Goal: Task Accomplishment & Management: Manage account settings

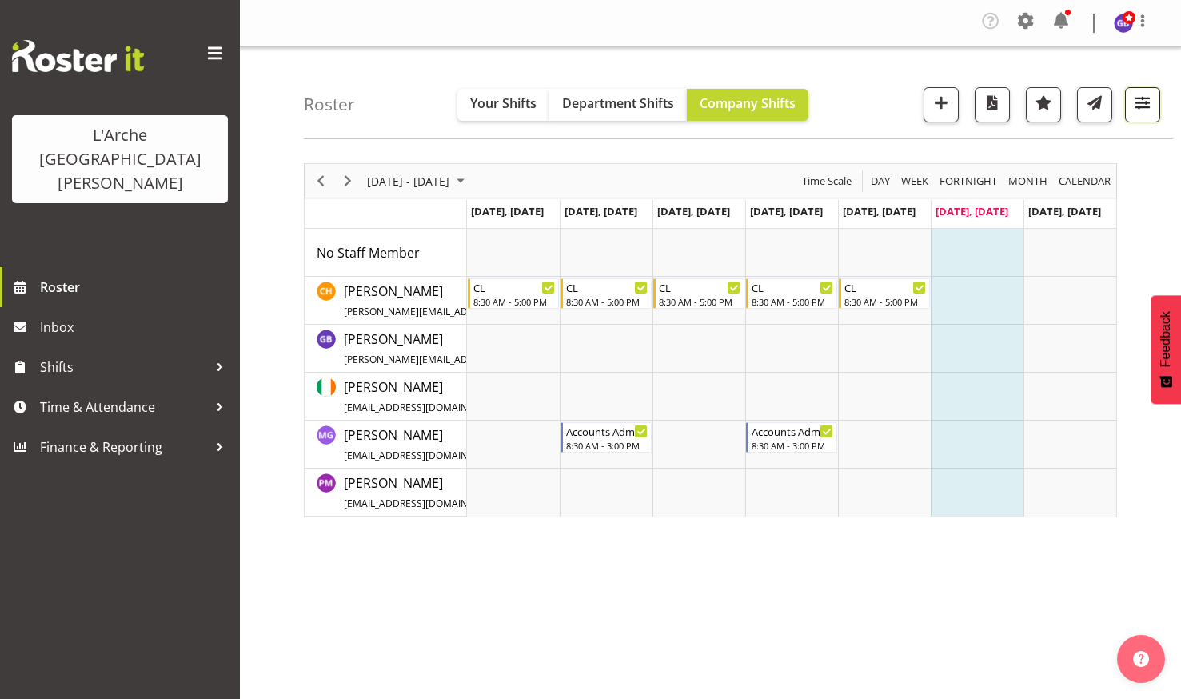
click at [1140, 95] on span "button" at bounding box center [1142, 102] width 21 height 21
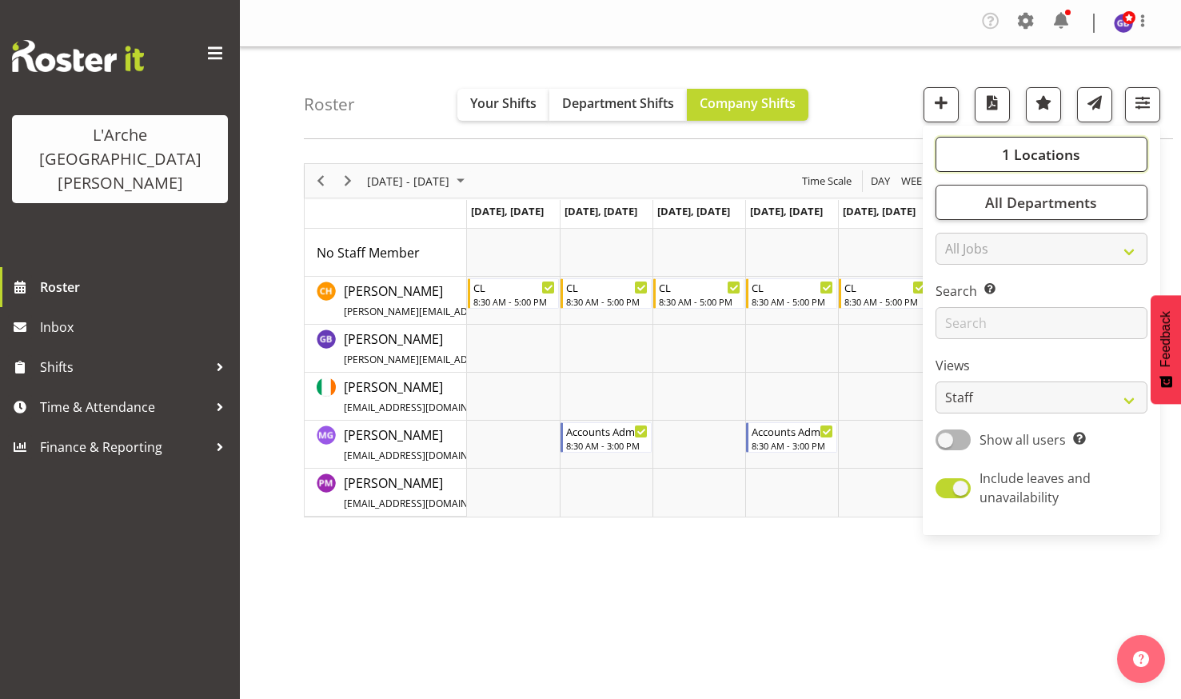
click at [1002, 147] on button "1 Locations" at bounding box center [1042, 154] width 212 height 35
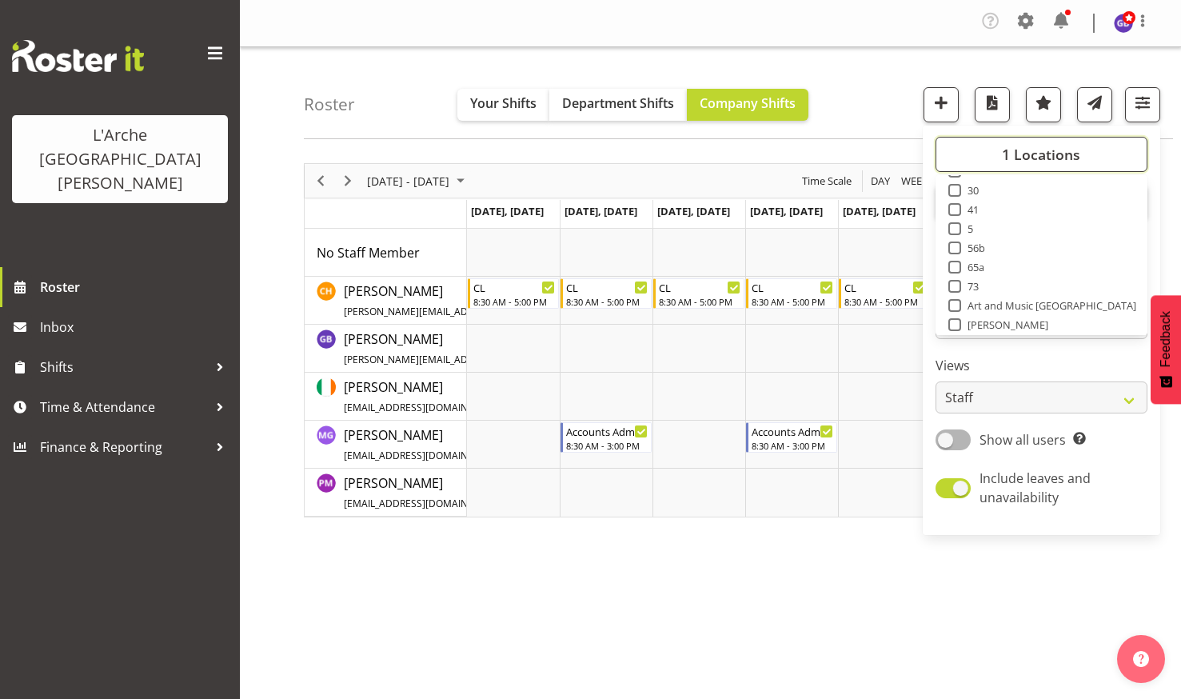
scroll to position [96, 0]
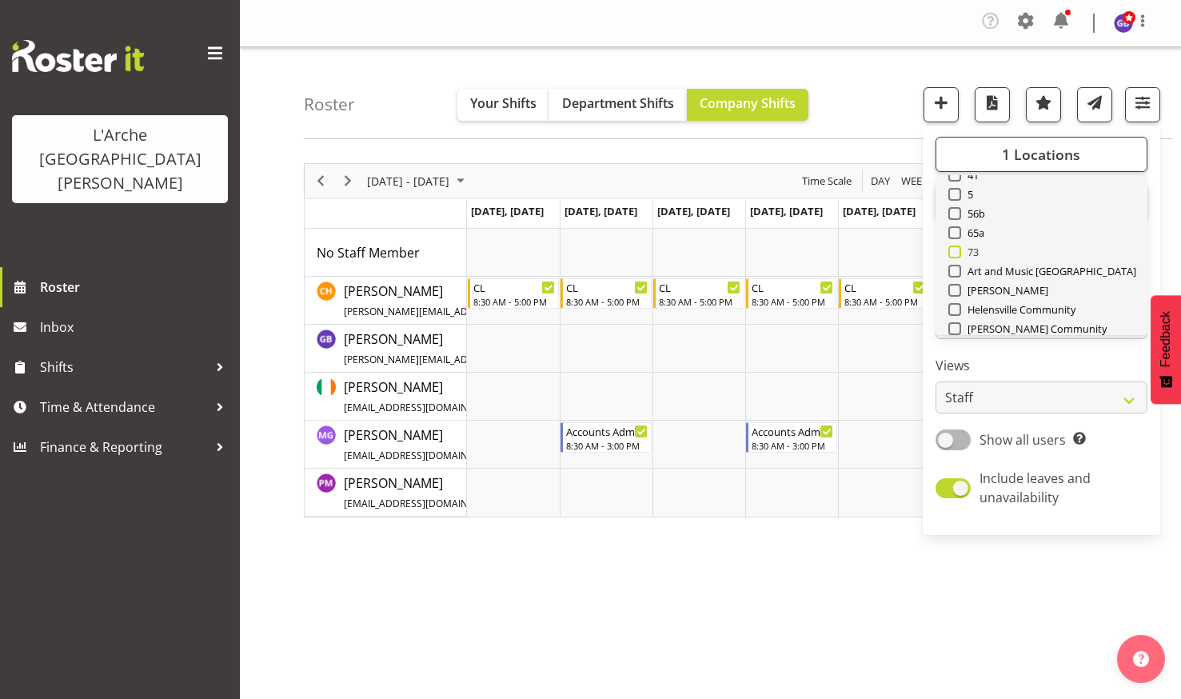
click at [955, 249] on span at bounding box center [954, 251] width 13 height 13
click at [955, 249] on input "73" at bounding box center [953, 252] width 10 height 10
checkbox input "true"
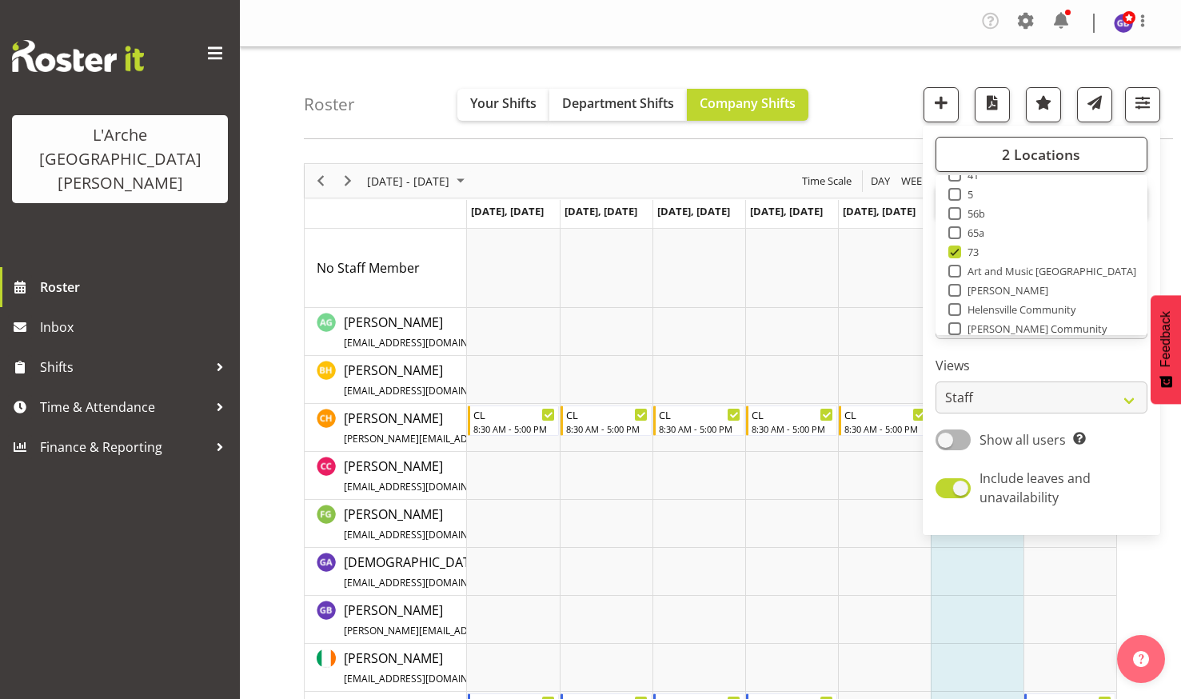
click at [868, 78] on div "Roster Your Shifts Department Shifts Company Shifts 2 Locations Clear 20 30 41 …" at bounding box center [738, 93] width 869 height 92
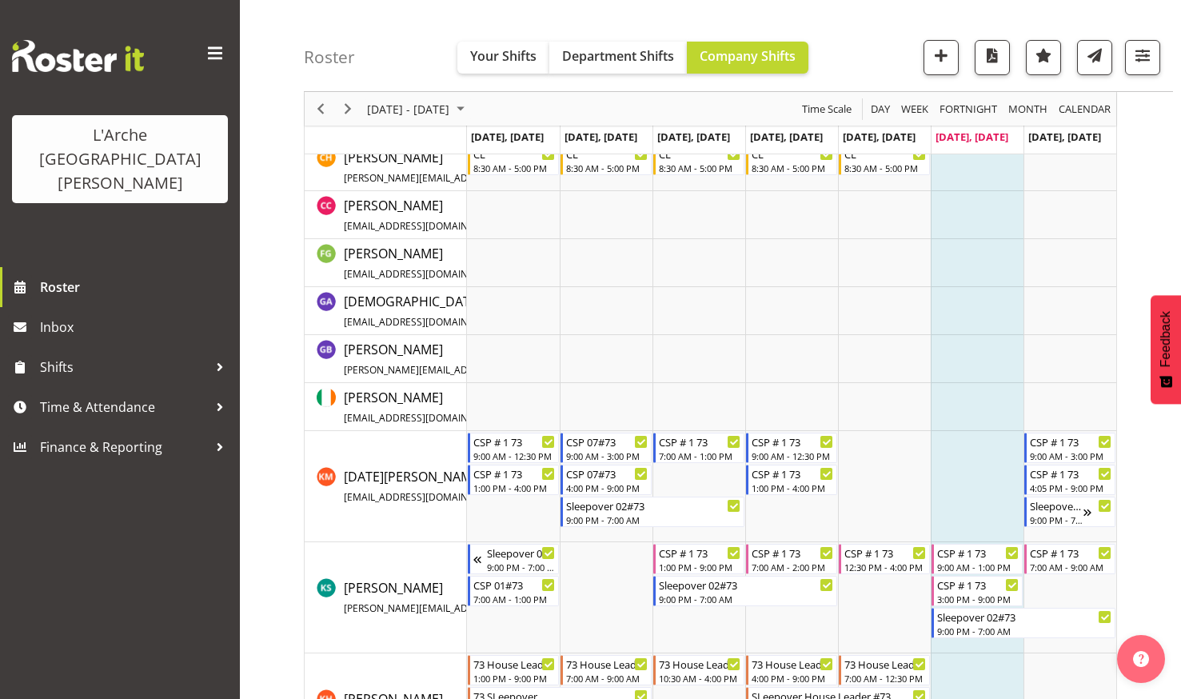
scroll to position [263, 0]
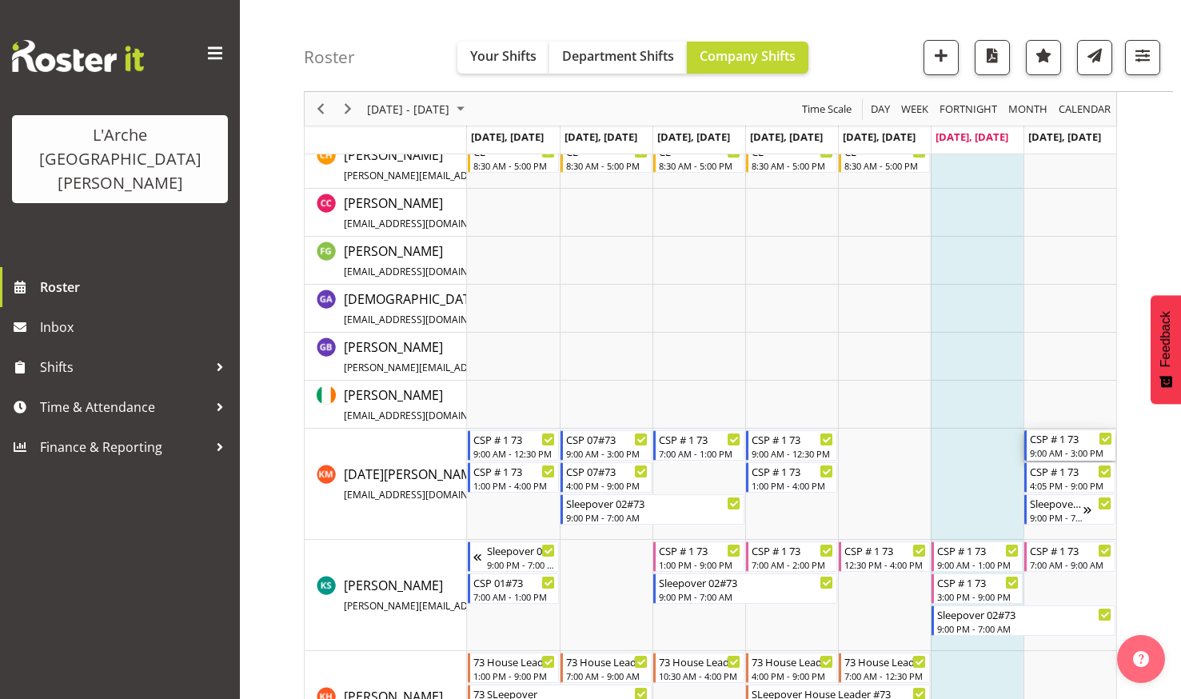
click at [1058, 441] on div "CSP # 1 73" at bounding box center [1071, 438] width 82 height 16
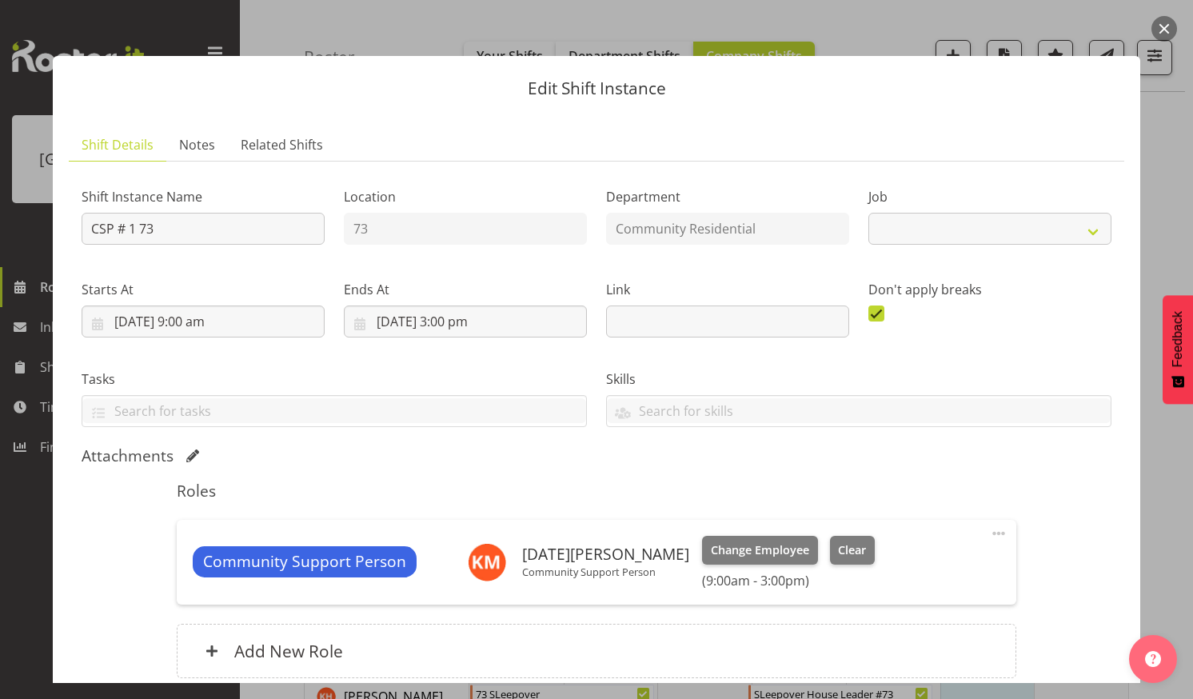
select select "2"
click at [711, 542] on span "Change Employee" at bounding box center [760, 550] width 98 height 18
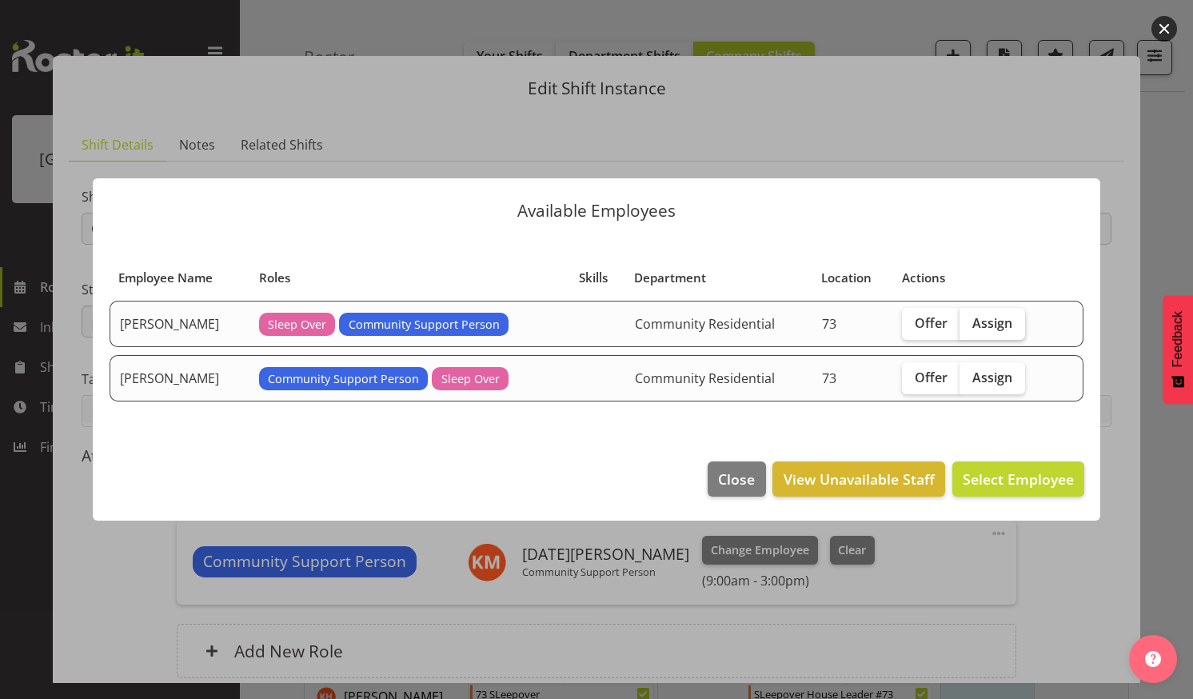
click at [990, 317] on span "Assign" at bounding box center [992, 323] width 40 height 16
click at [970, 317] on input "Assign" at bounding box center [965, 322] width 10 height 10
checkbox input "true"
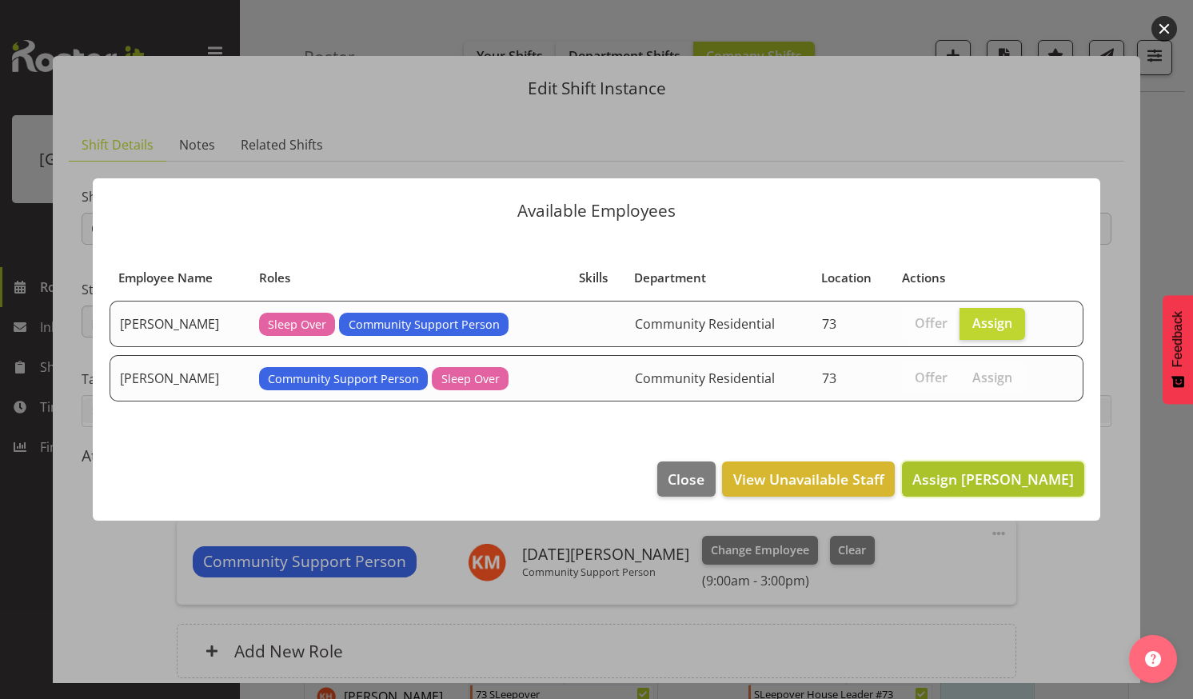
click at [952, 480] on span "Assign Katherine Shaw" at bounding box center [993, 478] width 162 height 19
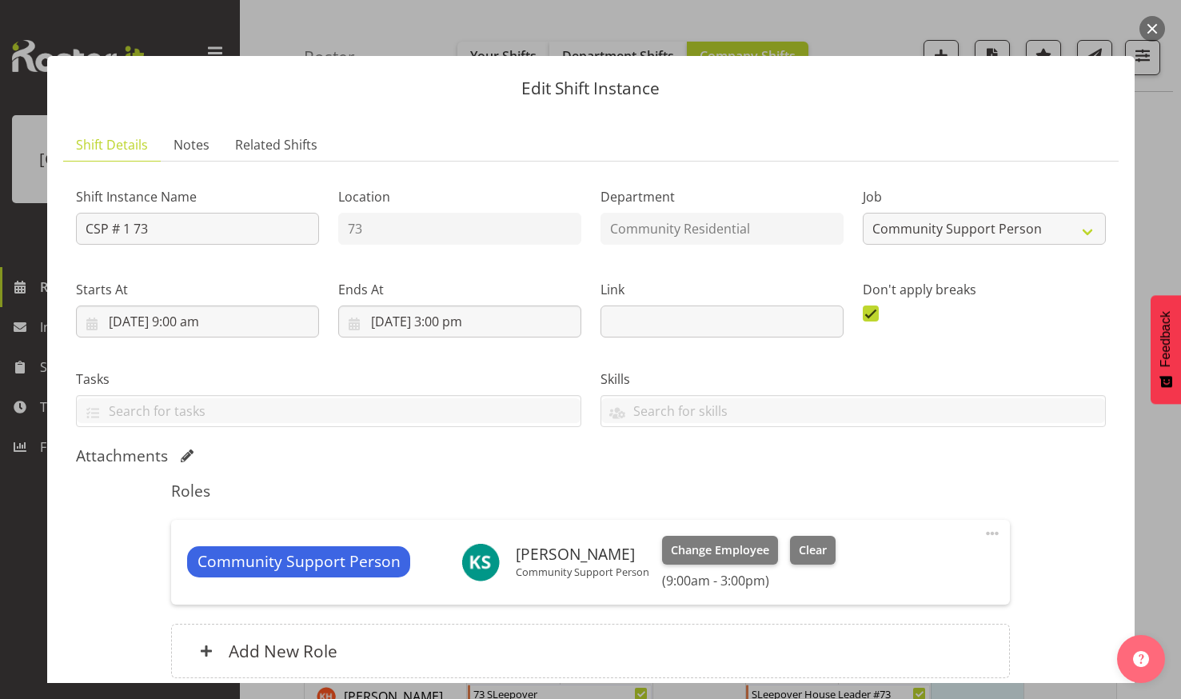
scroll to position [137, 0]
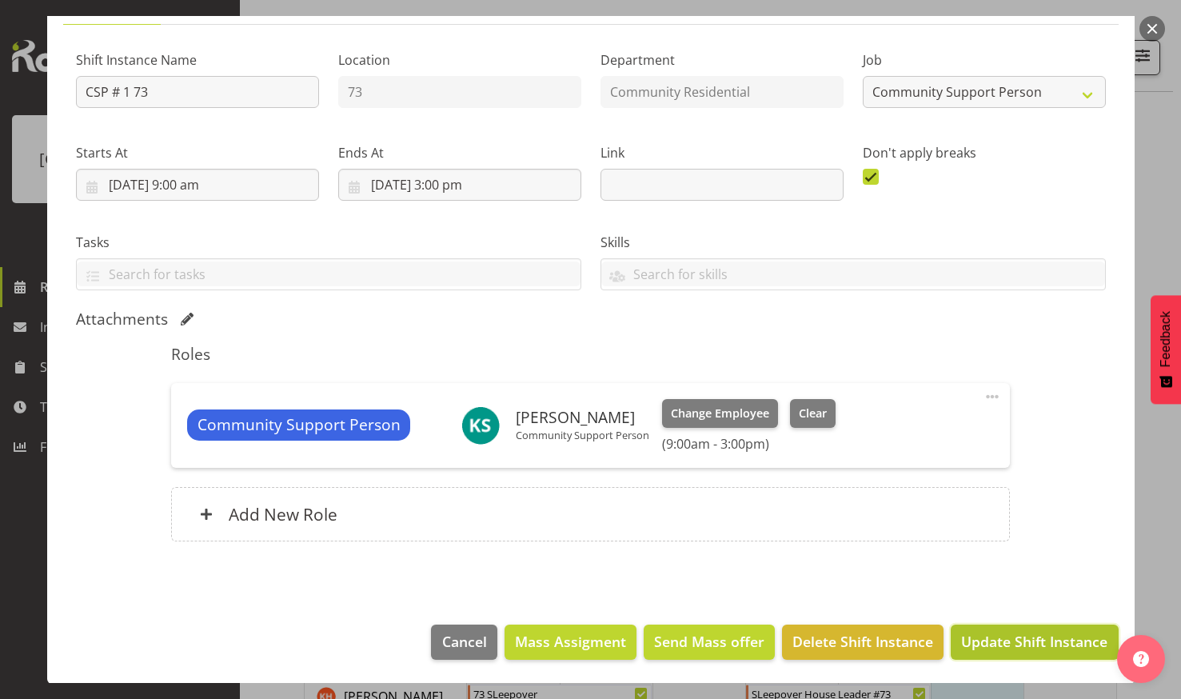
click at [1015, 633] on span "Update Shift Instance" at bounding box center [1034, 641] width 146 height 21
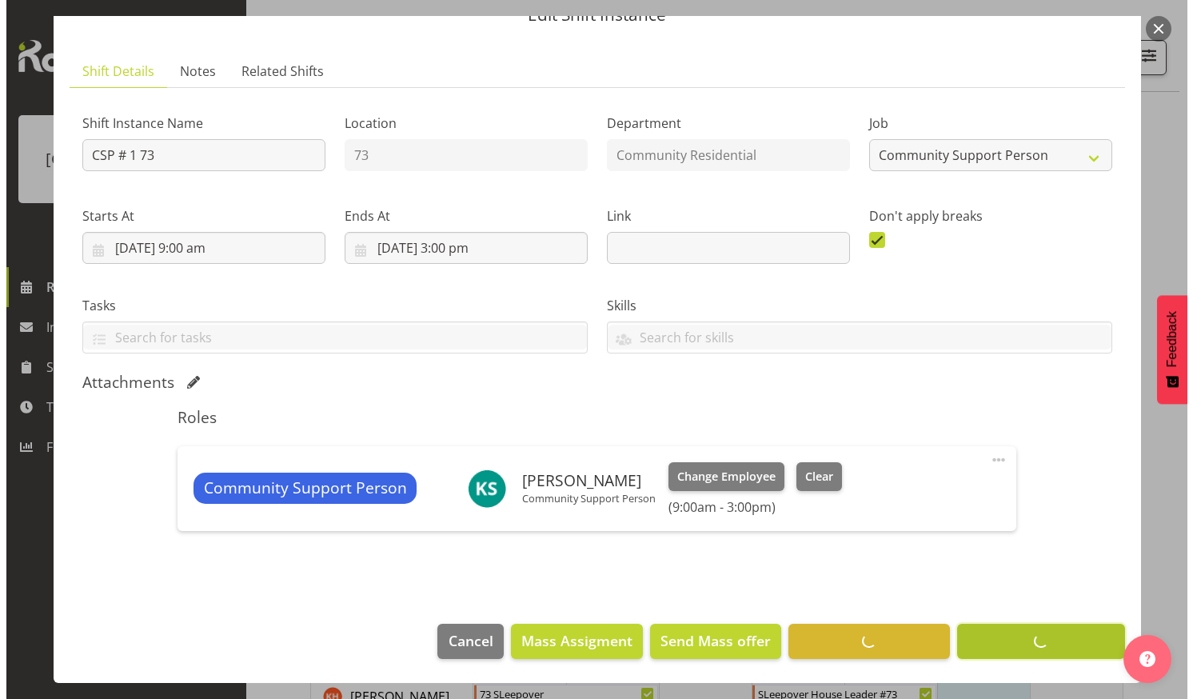
scroll to position [73, 0]
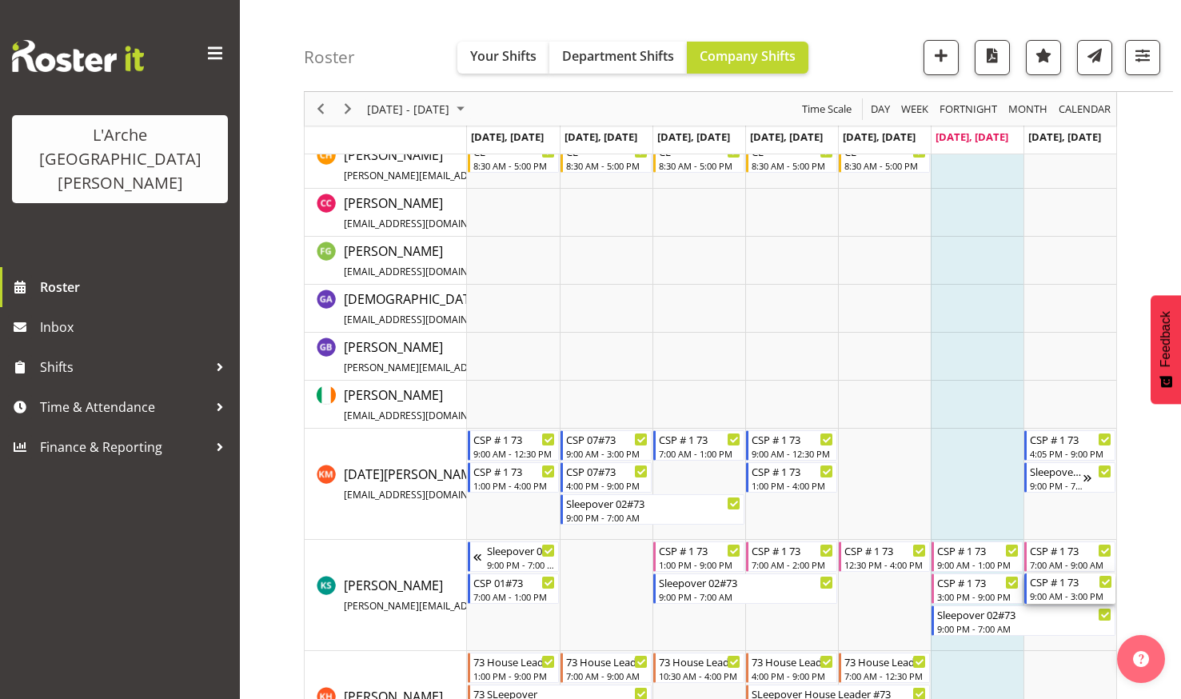
click at [1055, 587] on div "CSP # 1 73" at bounding box center [1071, 581] width 82 height 16
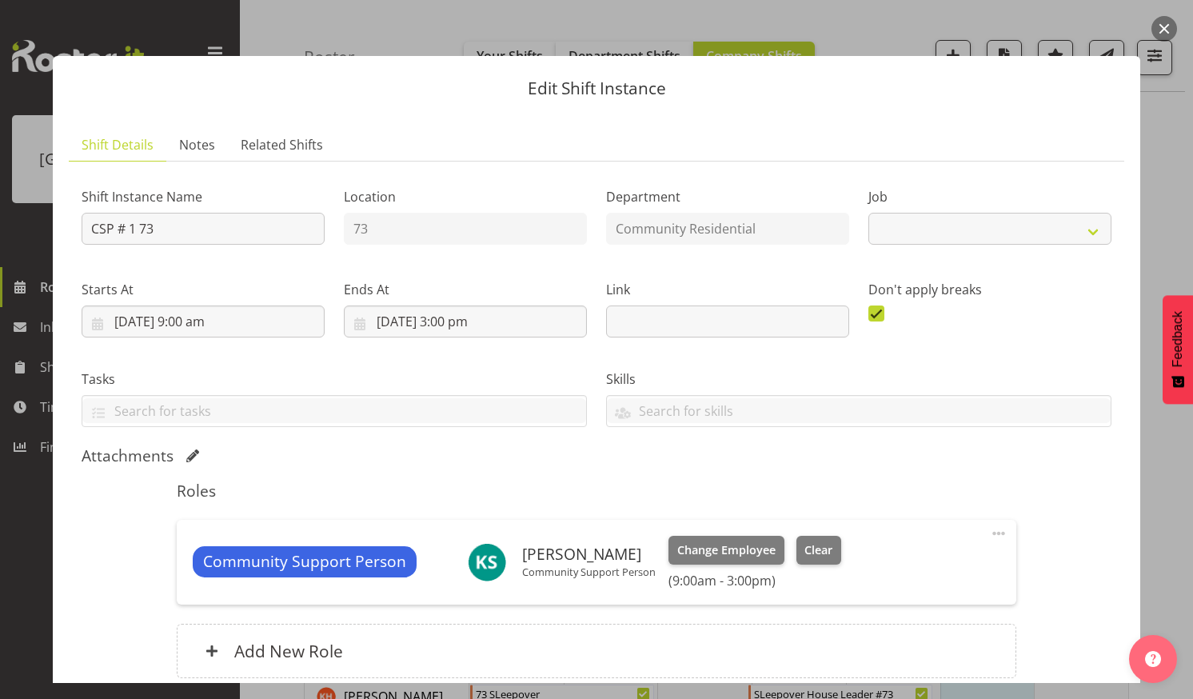
select select "2"
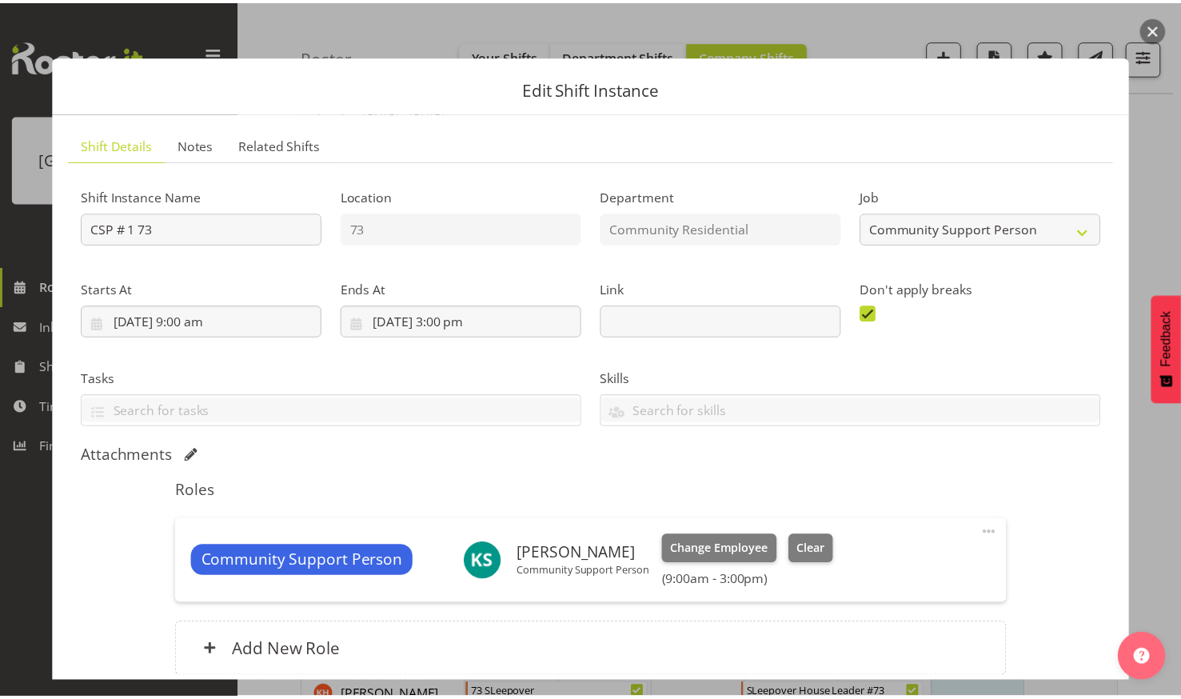
scroll to position [137, 0]
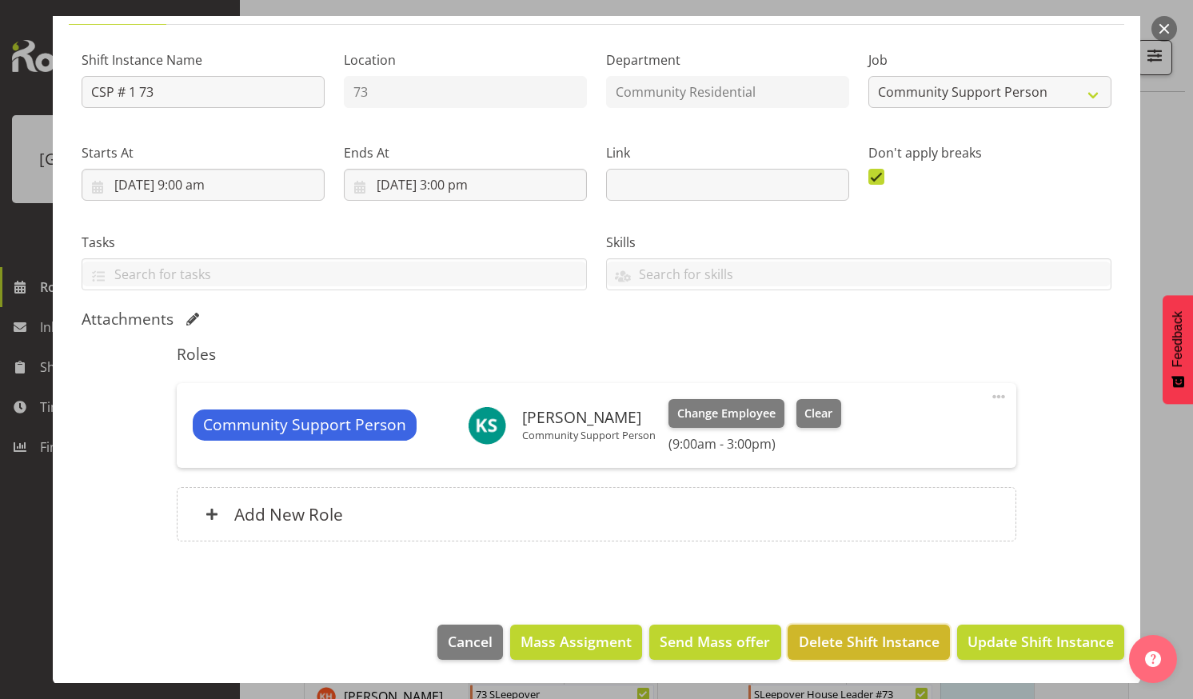
click at [844, 640] on span "Delete Shift Instance" at bounding box center [869, 641] width 141 height 21
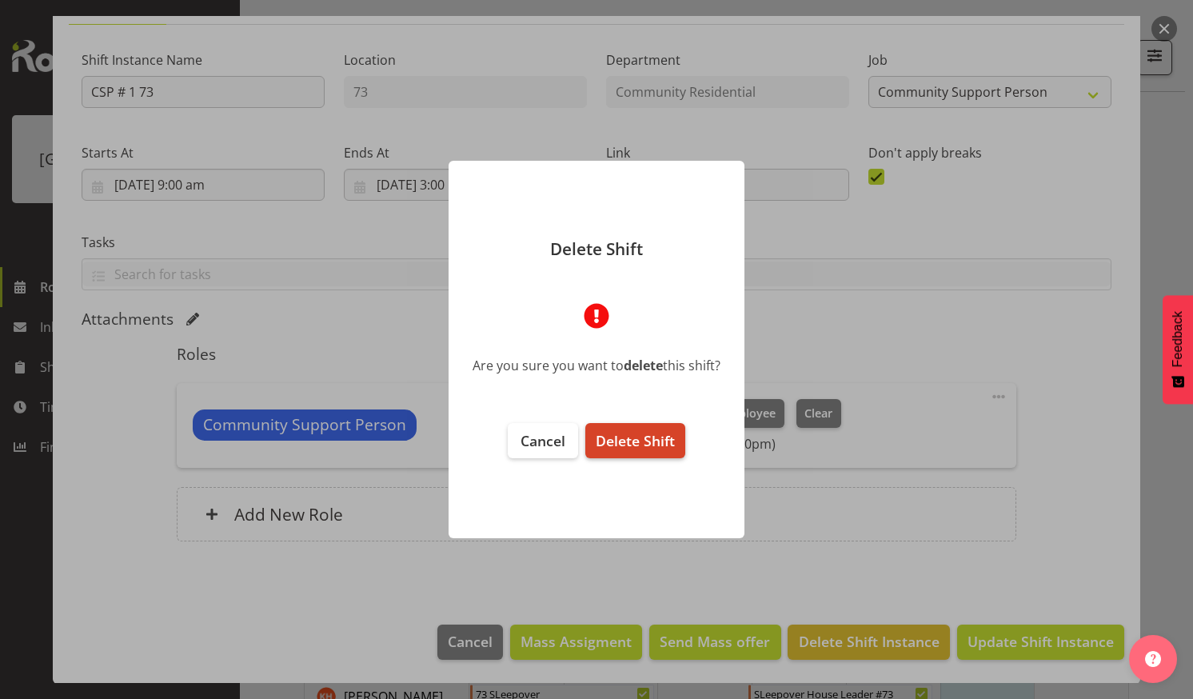
click at [625, 429] on button "Delete Shift" at bounding box center [635, 440] width 100 height 35
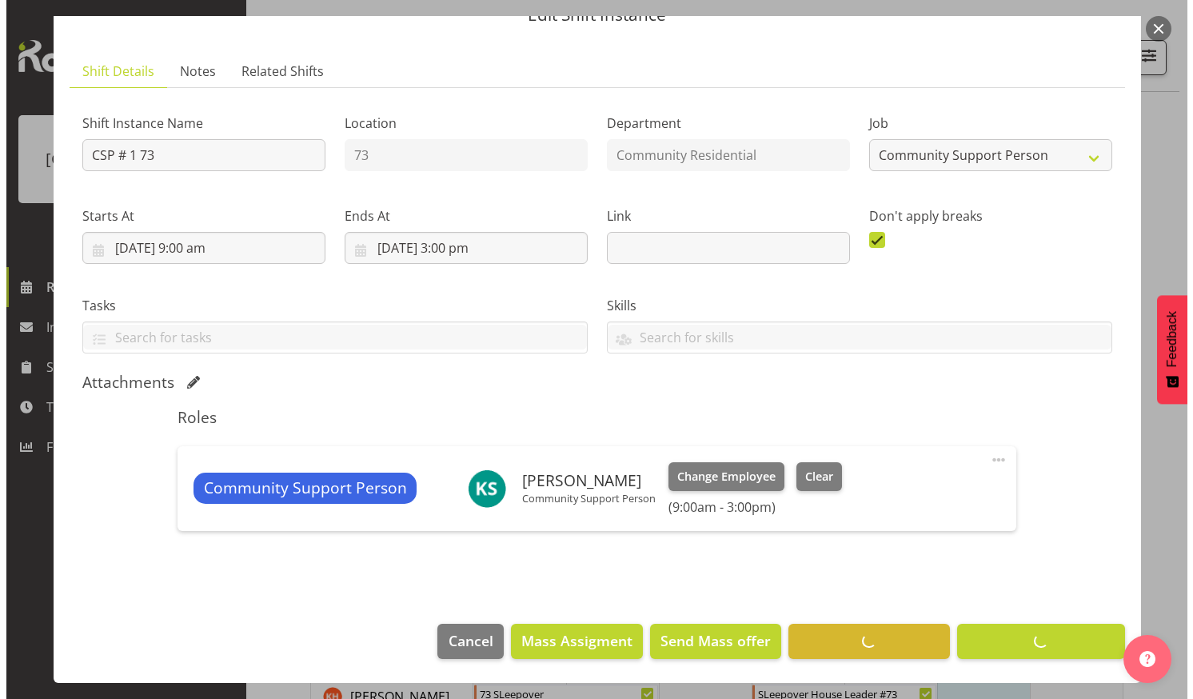
scroll to position [73, 0]
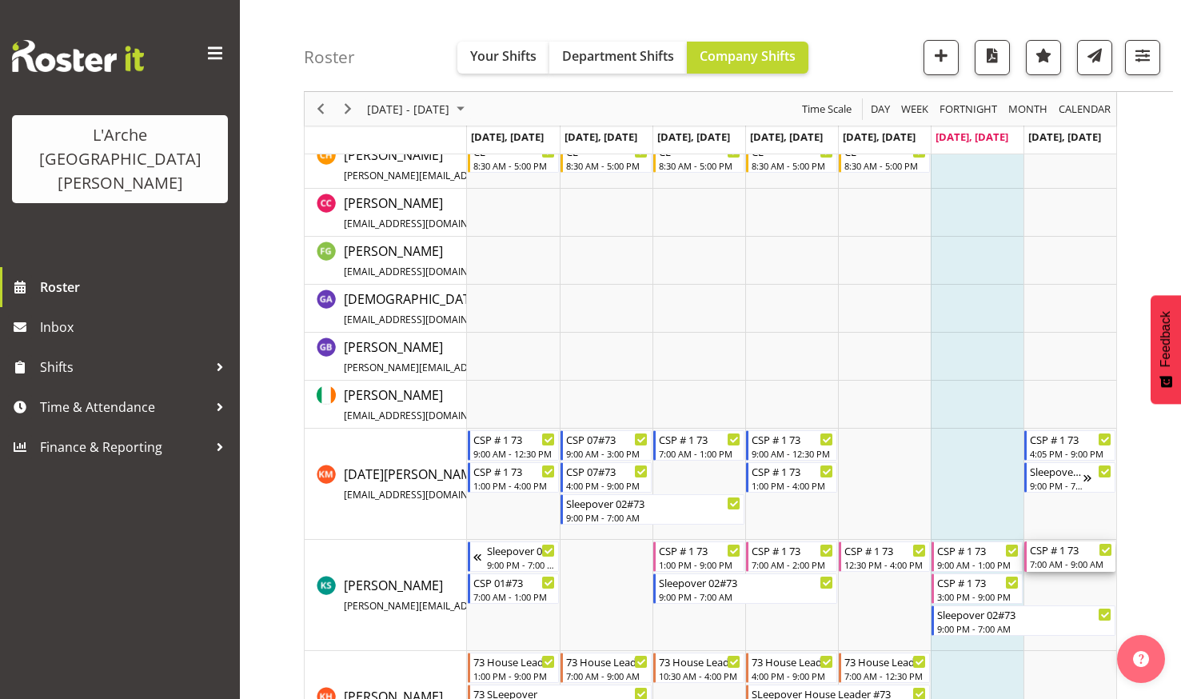
click at [1066, 554] on div "CSP # 1 73" at bounding box center [1071, 549] width 82 height 16
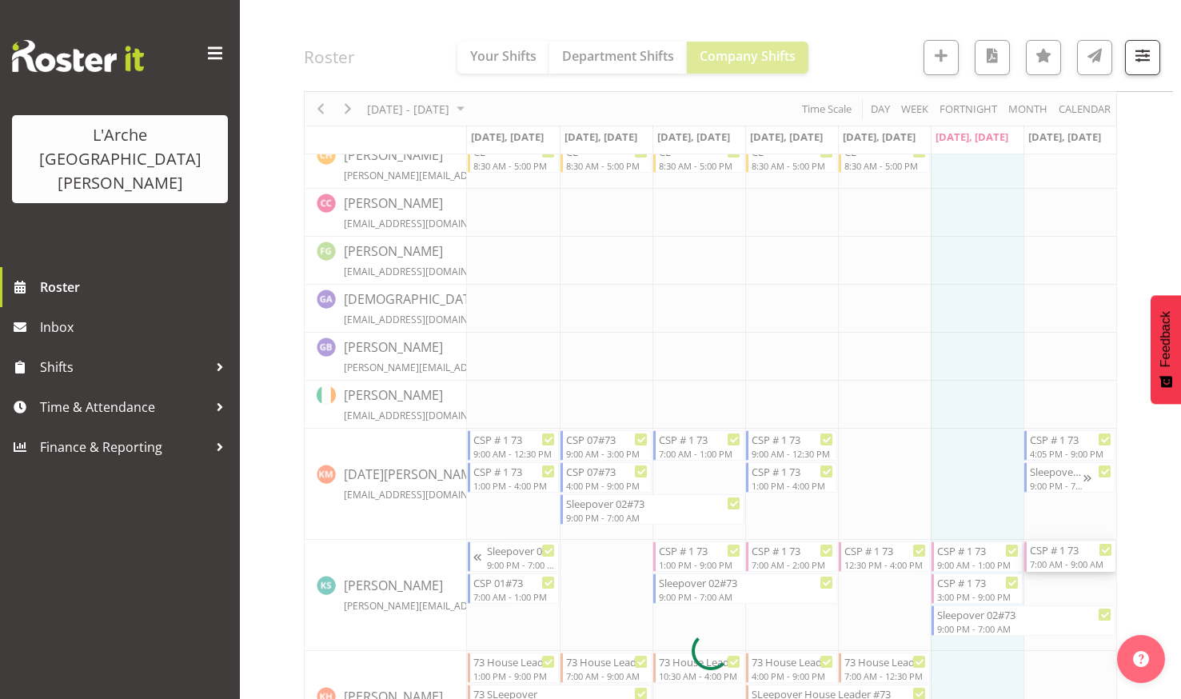
select select
select select "8"
select select "2025"
select select "9"
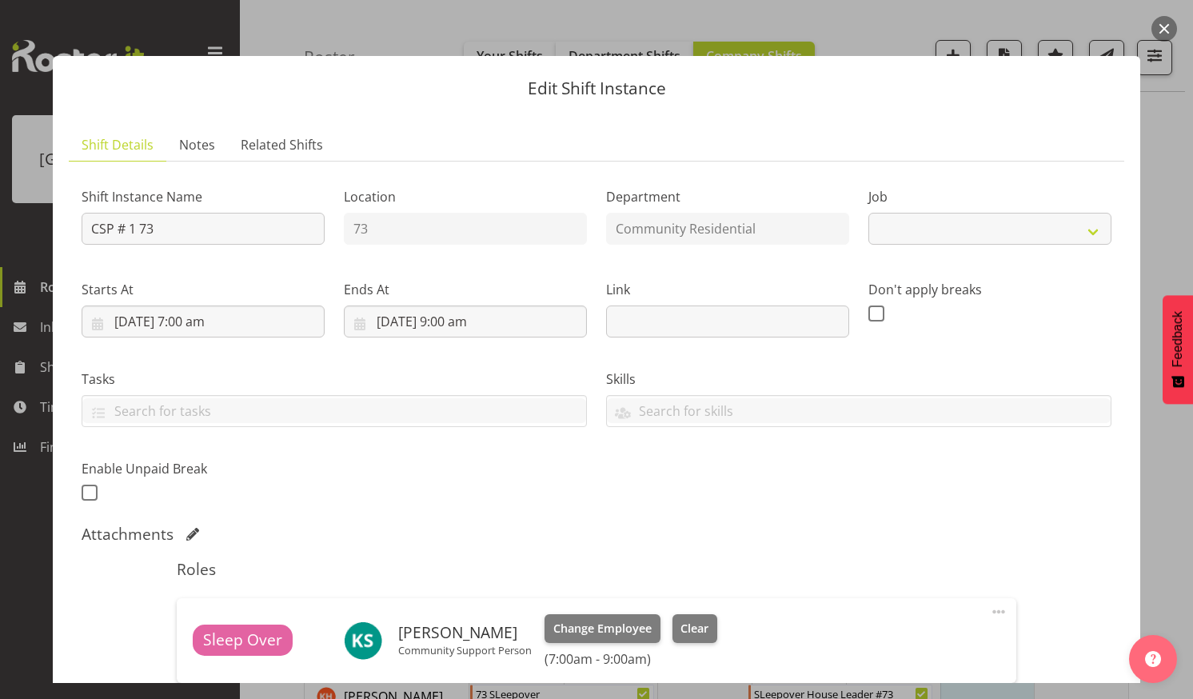
select select "2"
click at [478, 314] on input "7/09/2025, 9:00 am" at bounding box center [465, 321] width 243 height 32
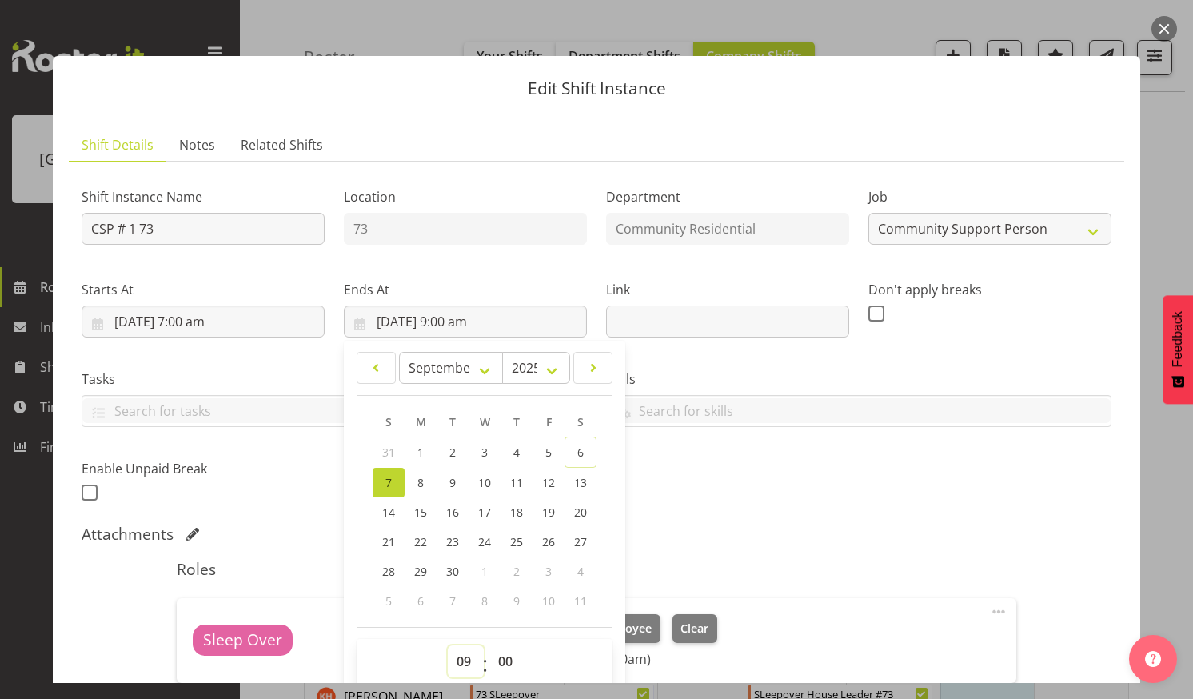
click at [457, 656] on select "00 01 02 03 04 05 06 07 08 09 10 11 12 13 14 15 16 17 18 19 20 21 22 23" at bounding box center [466, 661] width 36 height 32
select select "14"
click at [448, 645] on select "00 01 02 03 04 05 06 07 08 09 10 11 12 13 14 15 16 17 18 19 20 21 22 23" at bounding box center [466, 661] width 36 height 32
type input "7/09/2025, 2:00 pm"
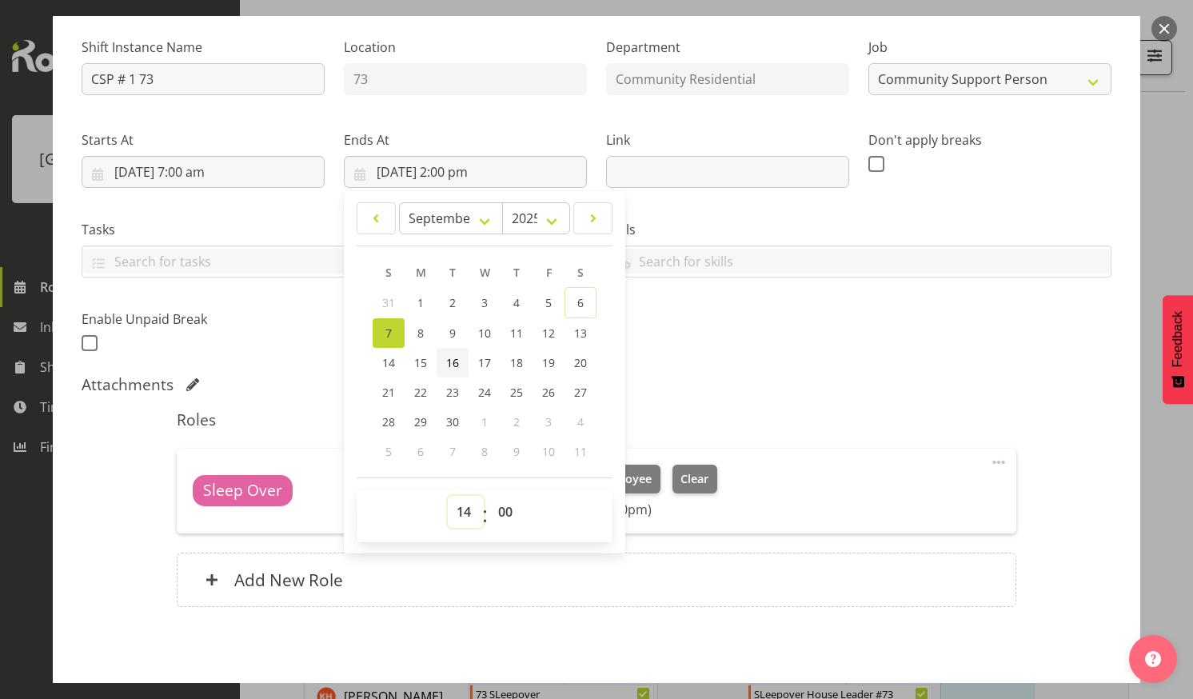
scroll to position [215, 0]
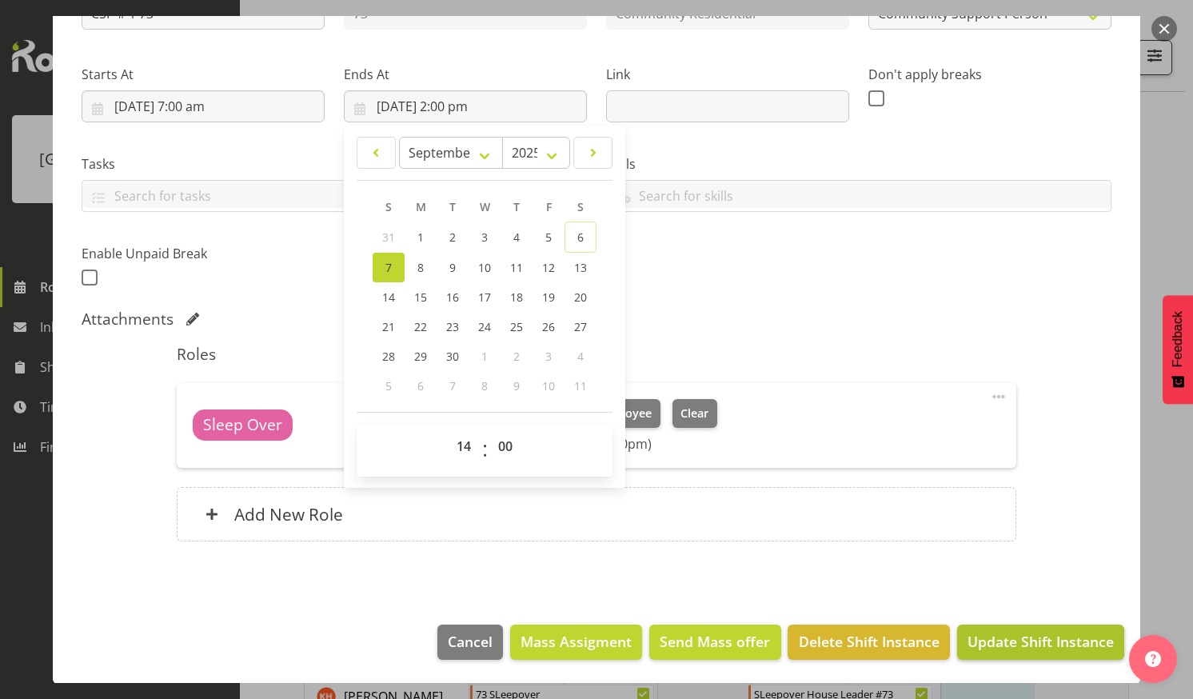
click at [1025, 643] on span "Update Shift Instance" at bounding box center [1041, 641] width 146 height 21
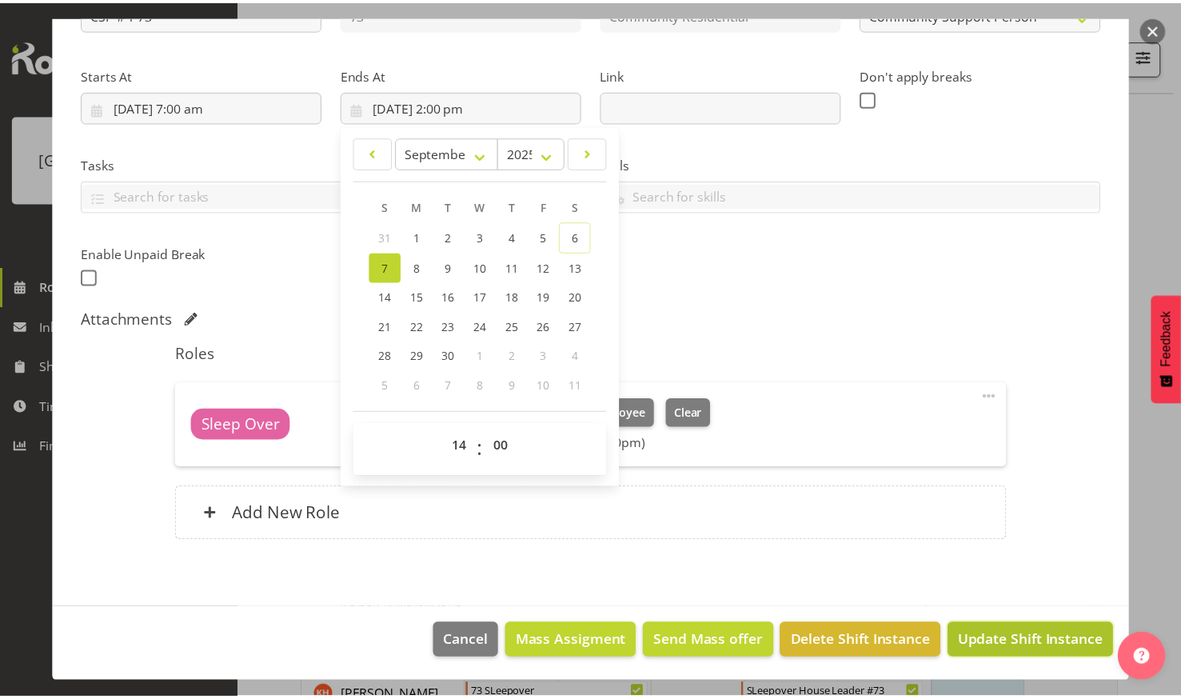
scroll to position [151, 0]
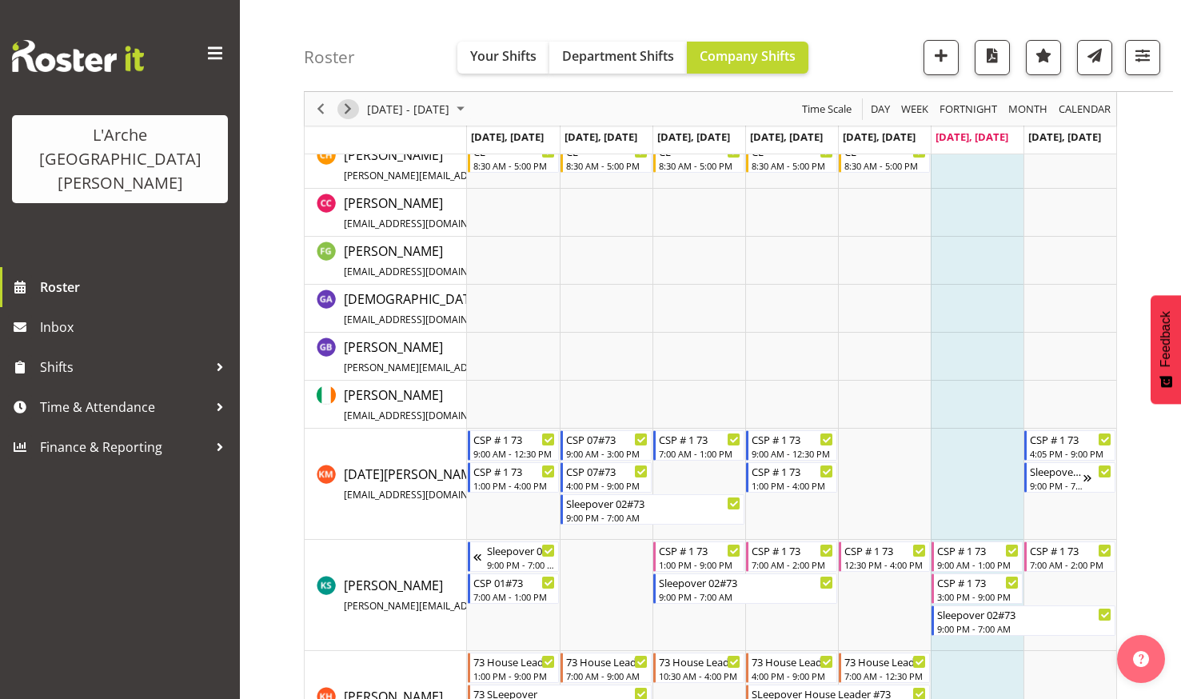
click at [347, 104] on span "Next" at bounding box center [347, 109] width 19 height 20
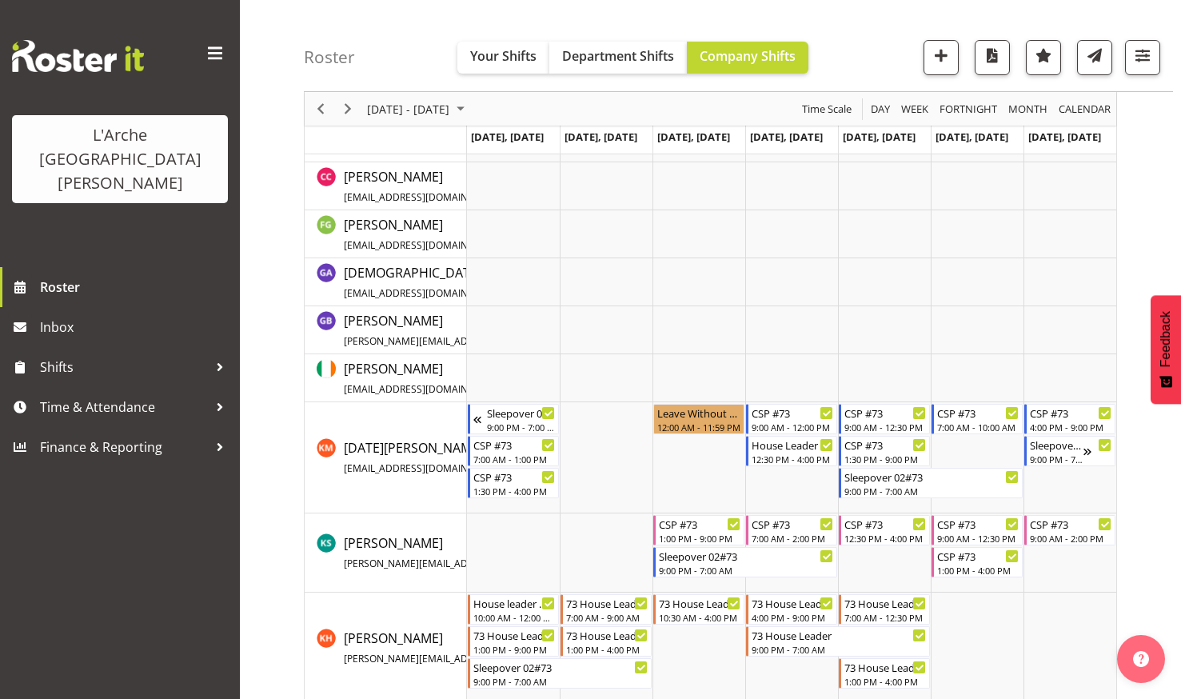
scroll to position [291, 0]
click at [1058, 493] on td "Timeline Week of September 13, 2025" at bounding box center [1070, 456] width 93 height 111
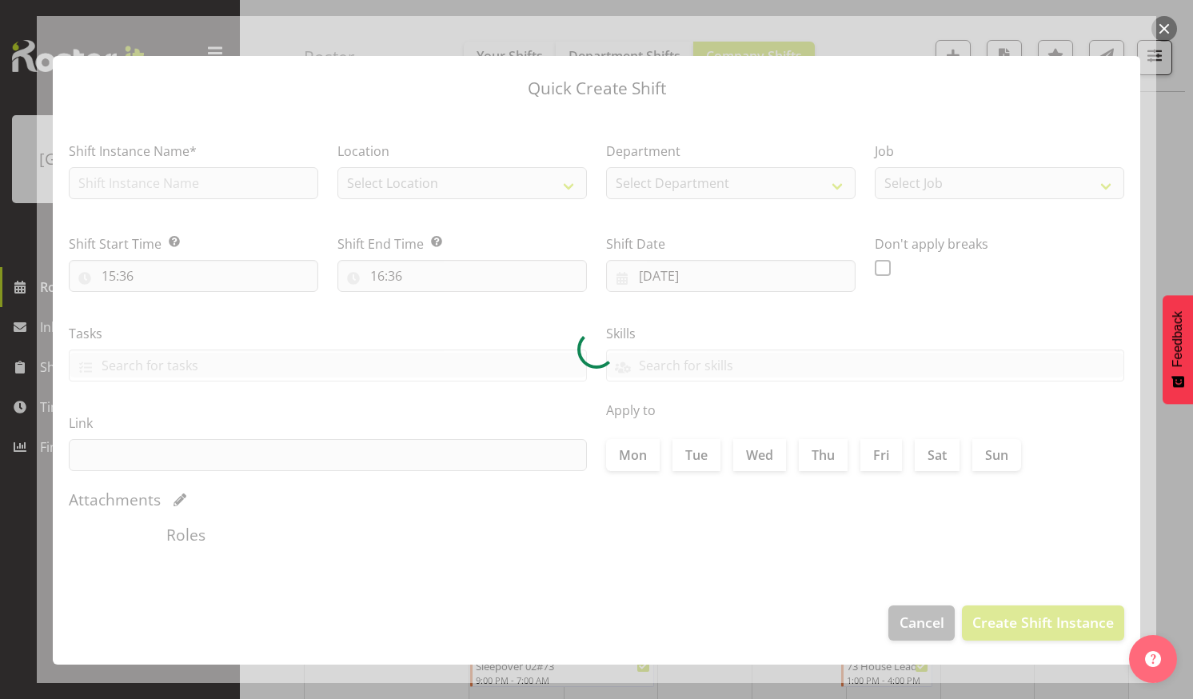
type input "14/09/2025"
checkbox input "true"
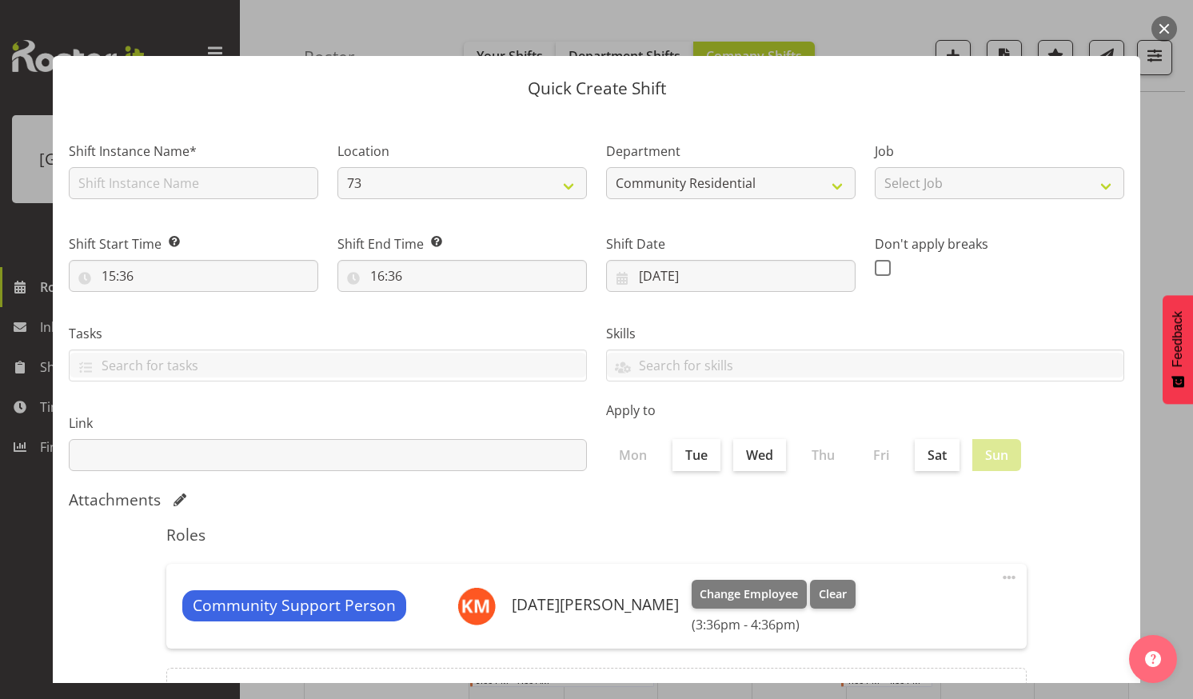
click at [1164, 23] on button "button" at bounding box center [1165, 29] width 26 height 26
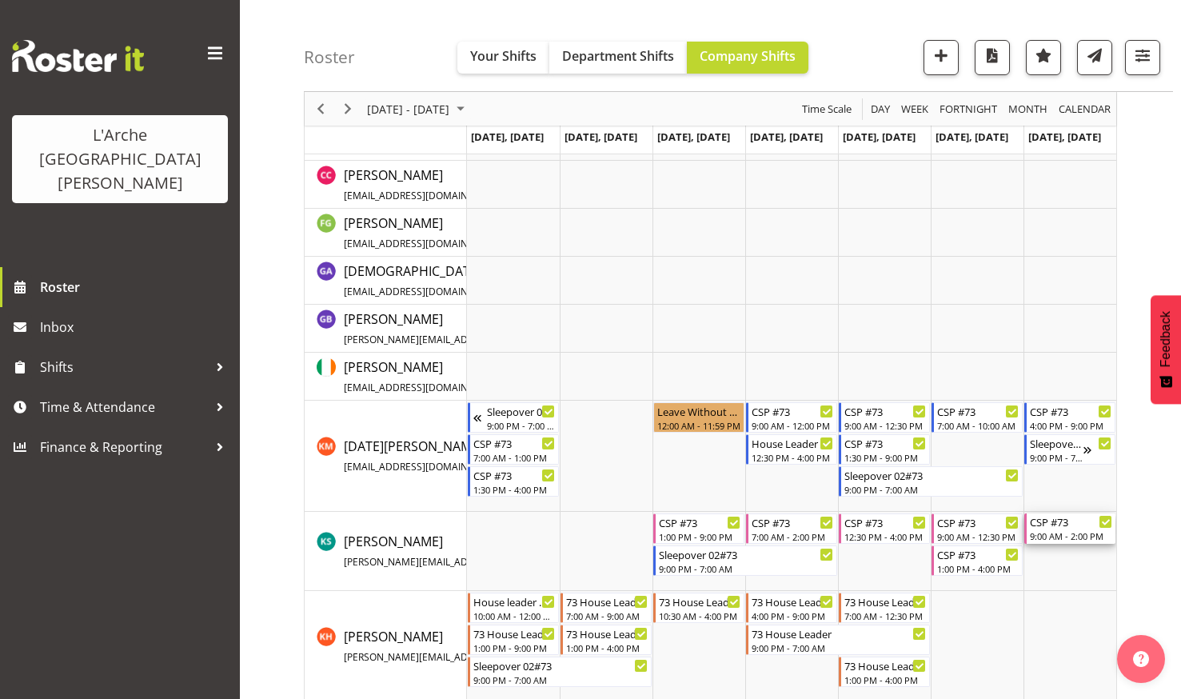
click at [1054, 529] on div "CSP #73 9:00 AM - 2:00 PM" at bounding box center [1071, 528] width 82 height 30
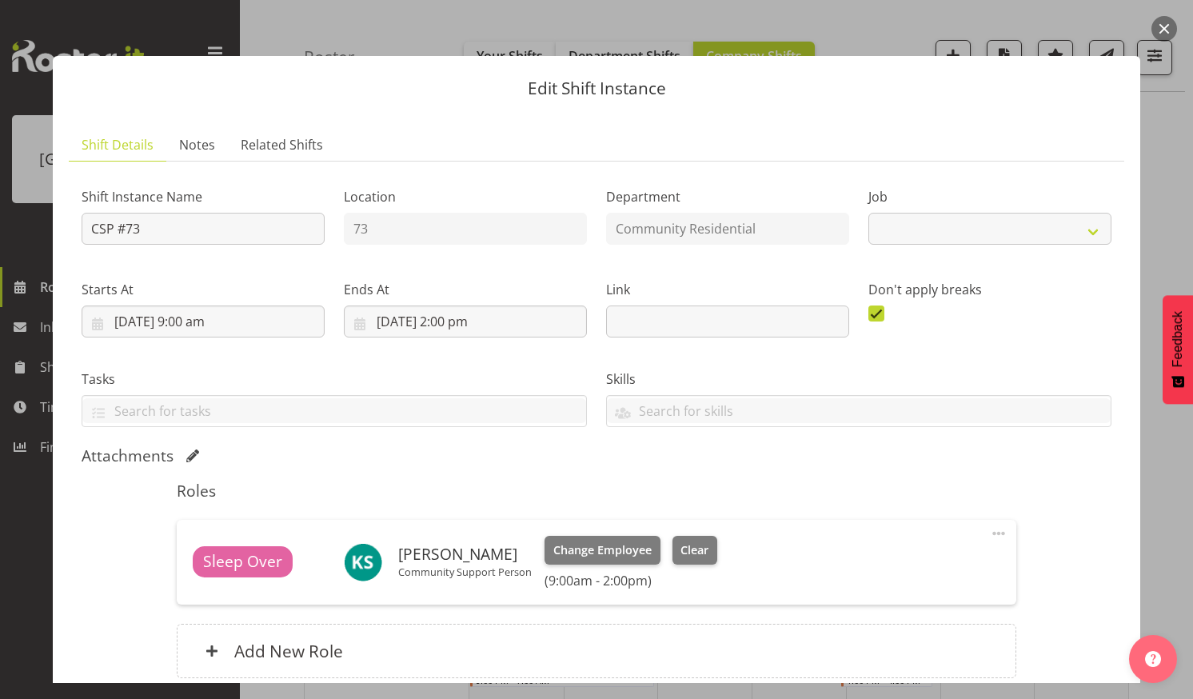
select select "2"
click at [597, 541] on span "Change Employee" at bounding box center [602, 550] width 98 height 18
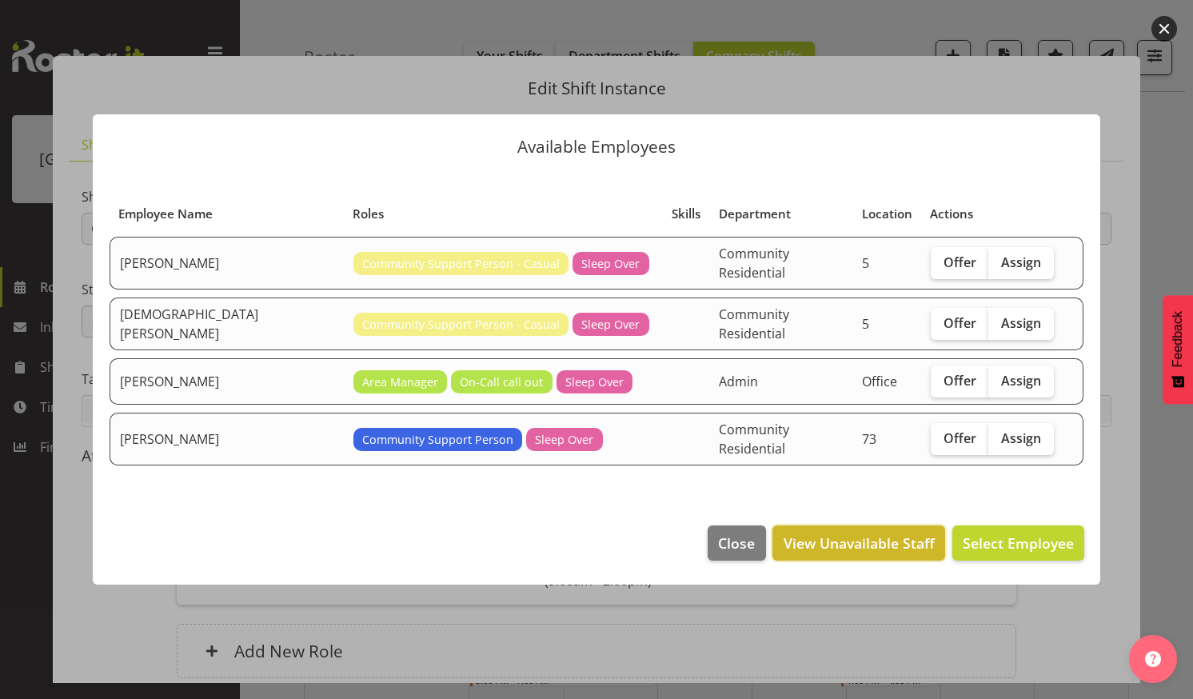
click at [814, 533] on span "View Unavailable Staff" at bounding box center [859, 543] width 151 height 21
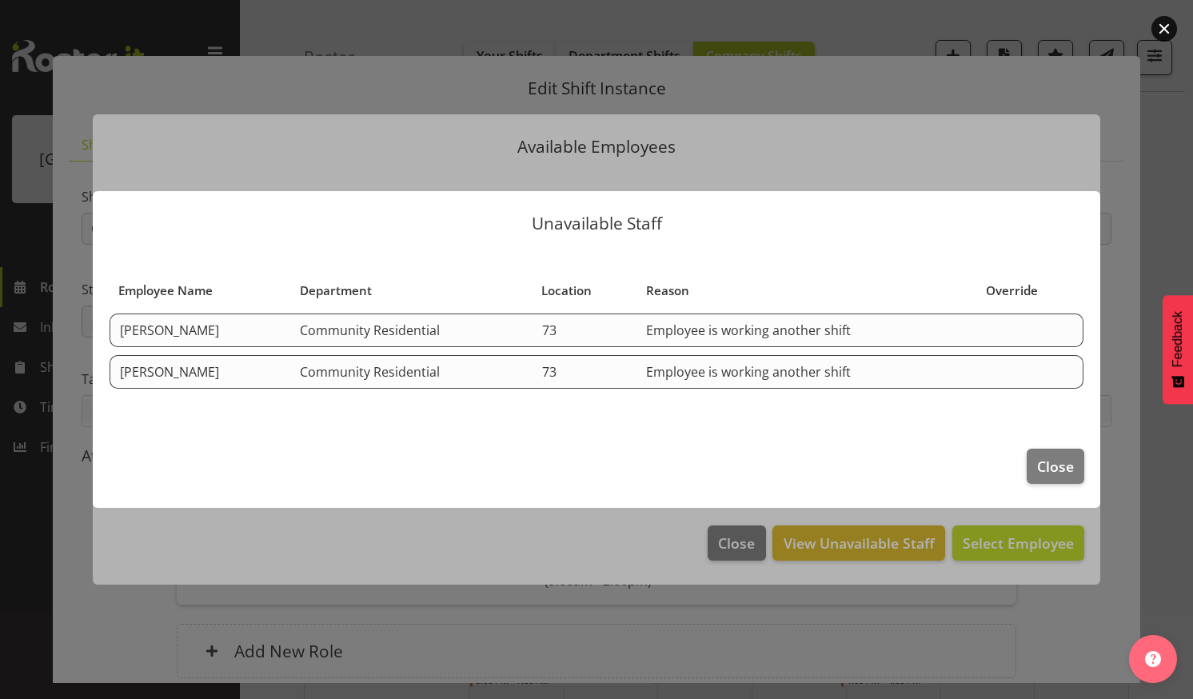
click at [1164, 26] on button "button" at bounding box center [1165, 29] width 26 height 26
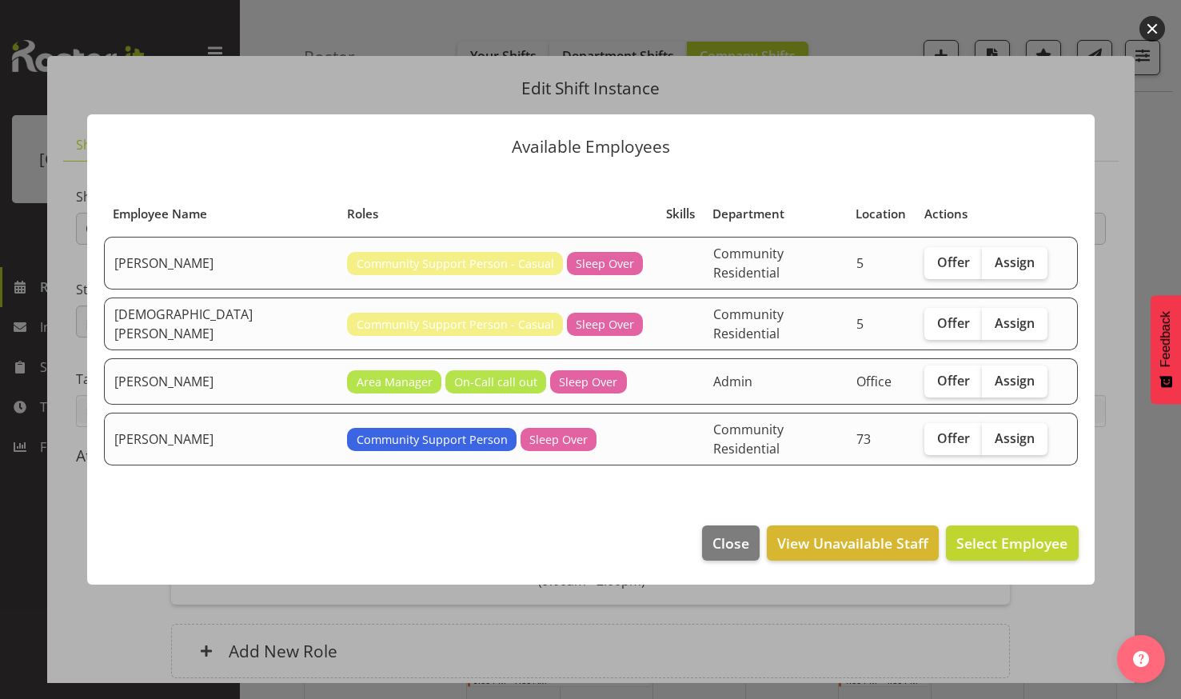
click at [1153, 26] on button "button" at bounding box center [1153, 29] width 26 height 26
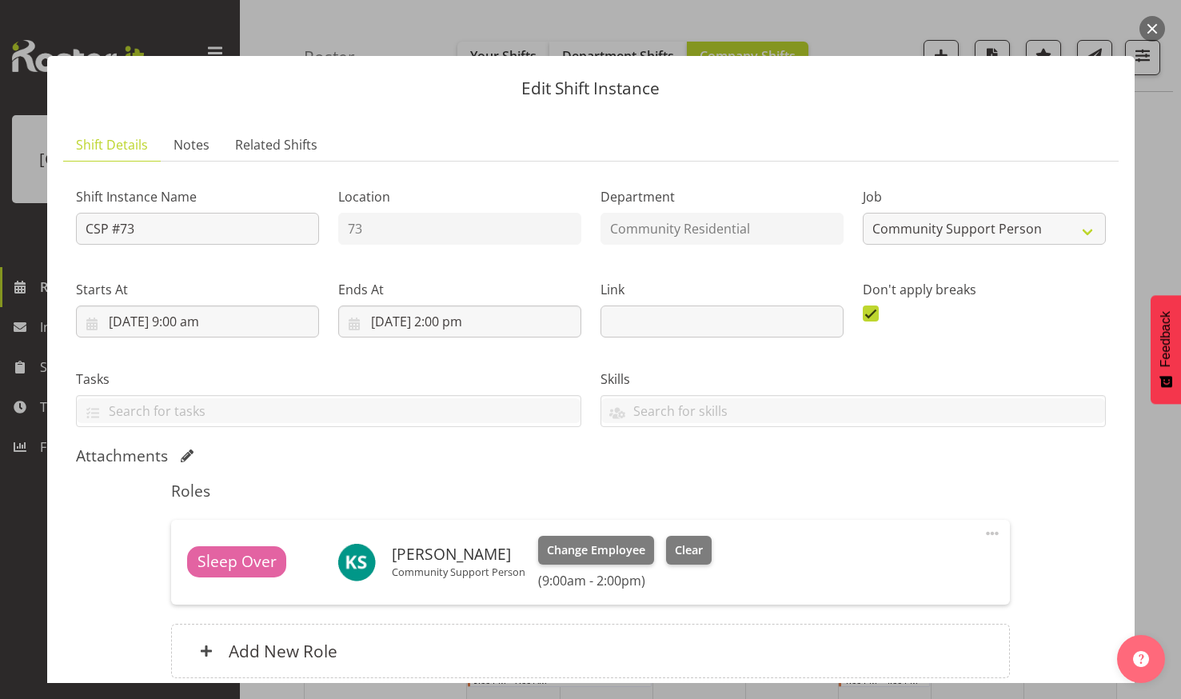
click at [1152, 21] on button "button" at bounding box center [1153, 29] width 26 height 26
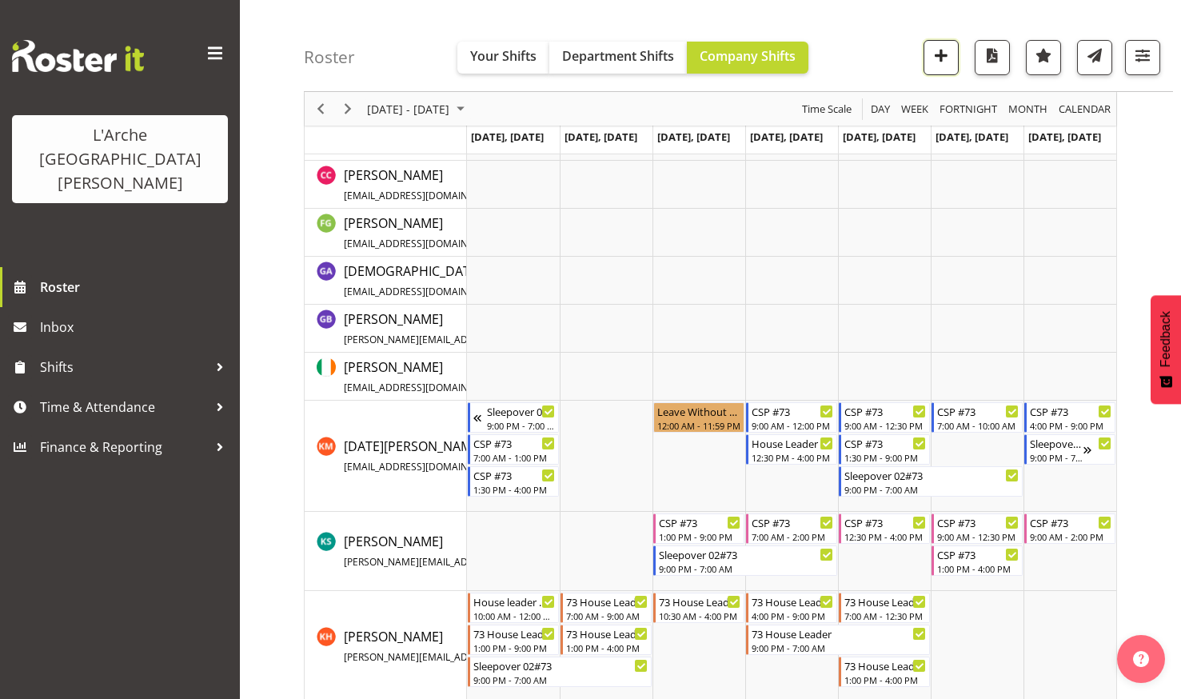
click at [940, 51] on span "button" at bounding box center [941, 55] width 21 height 21
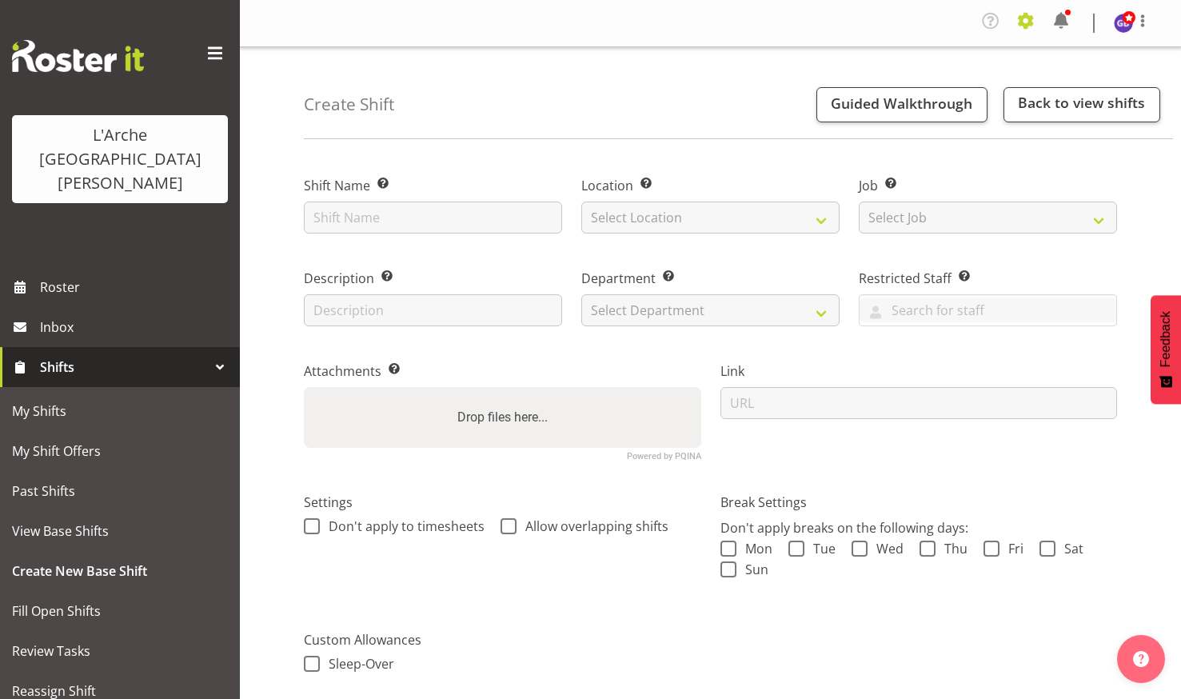
click at [1026, 18] on span at bounding box center [1026, 21] width 26 height 26
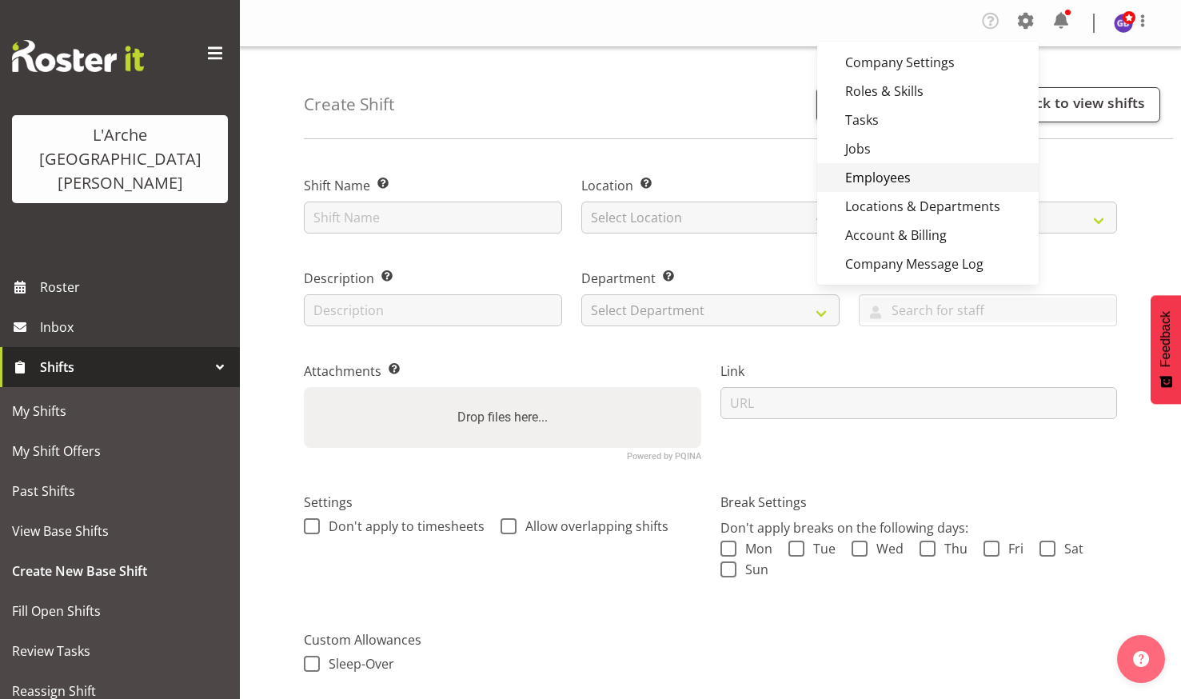
click at [888, 174] on link "Employees" at bounding box center [928, 177] width 222 height 29
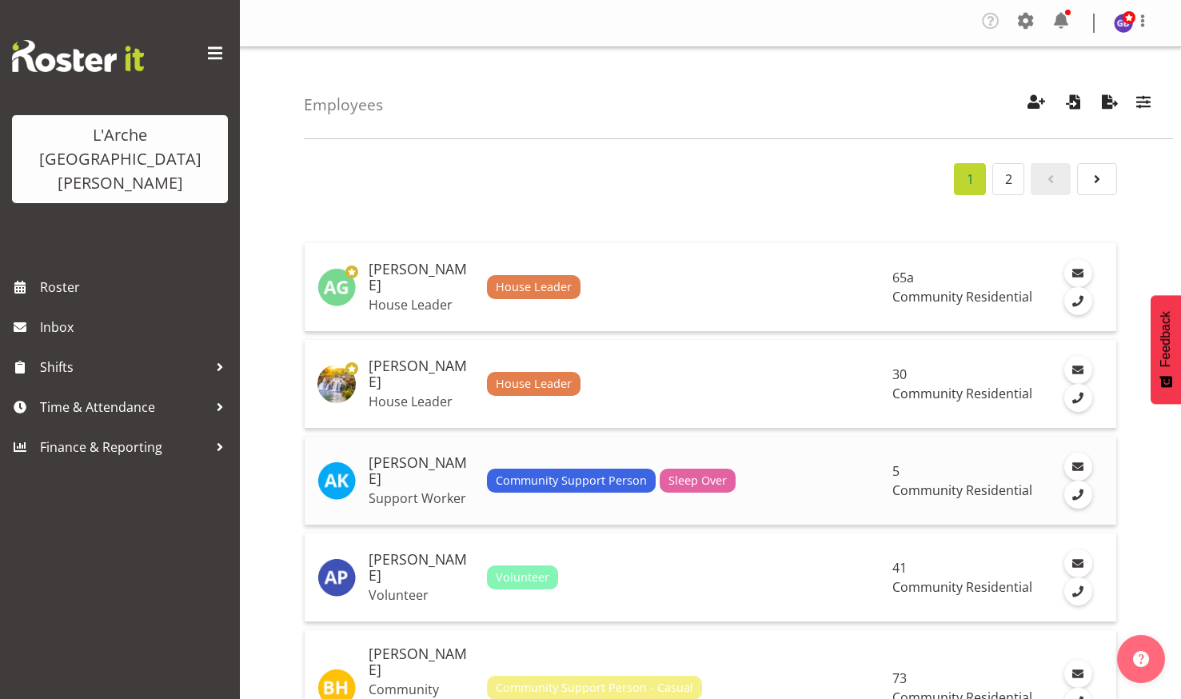
click at [390, 471] on h5 "Aman Kaur" at bounding box center [422, 471] width 106 height 32
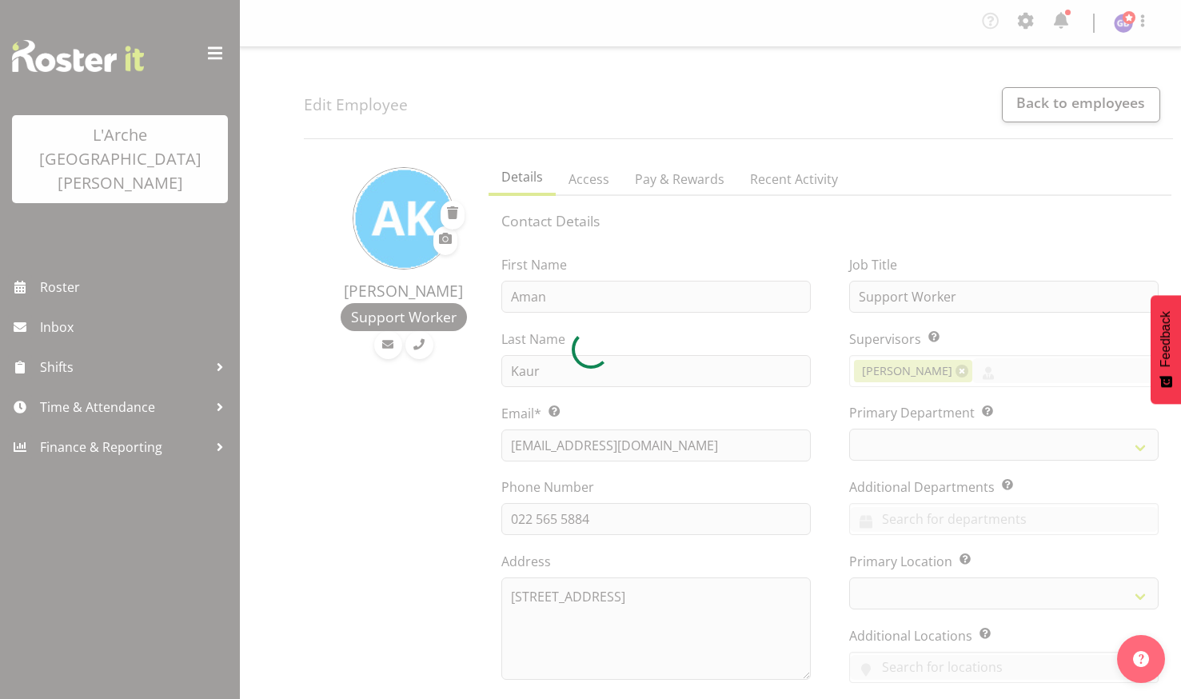
select select "TimelineWeek"
select select
select select "4"
select select "18"
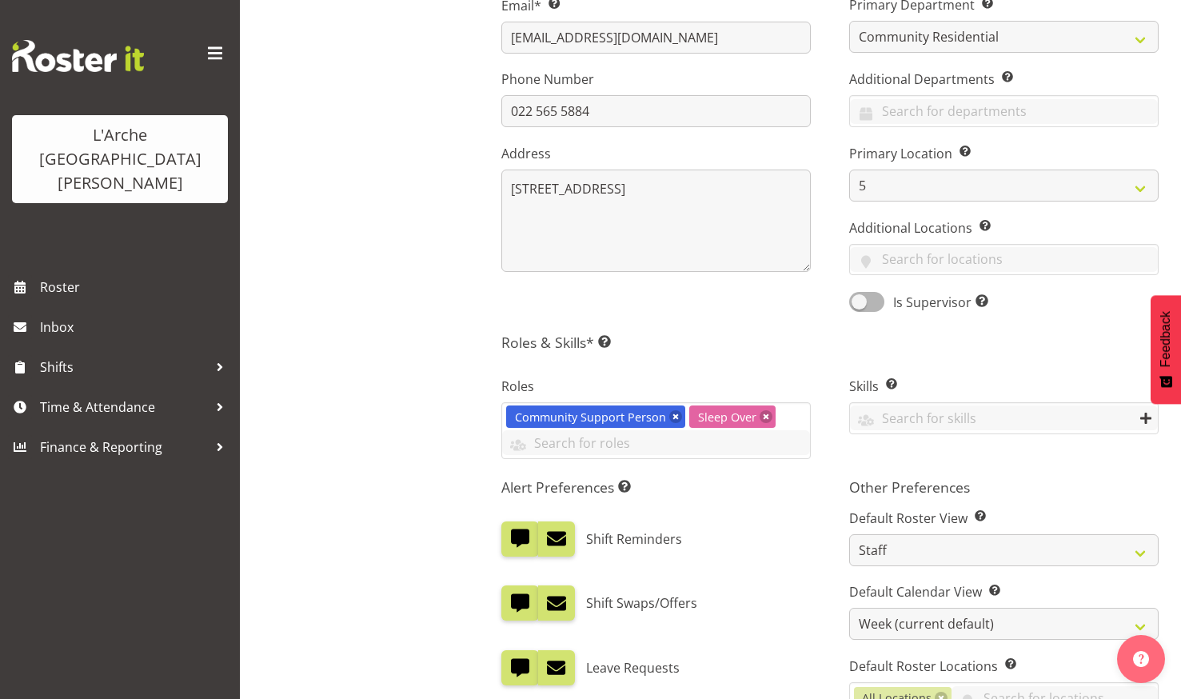
scroll to position [405, 0]
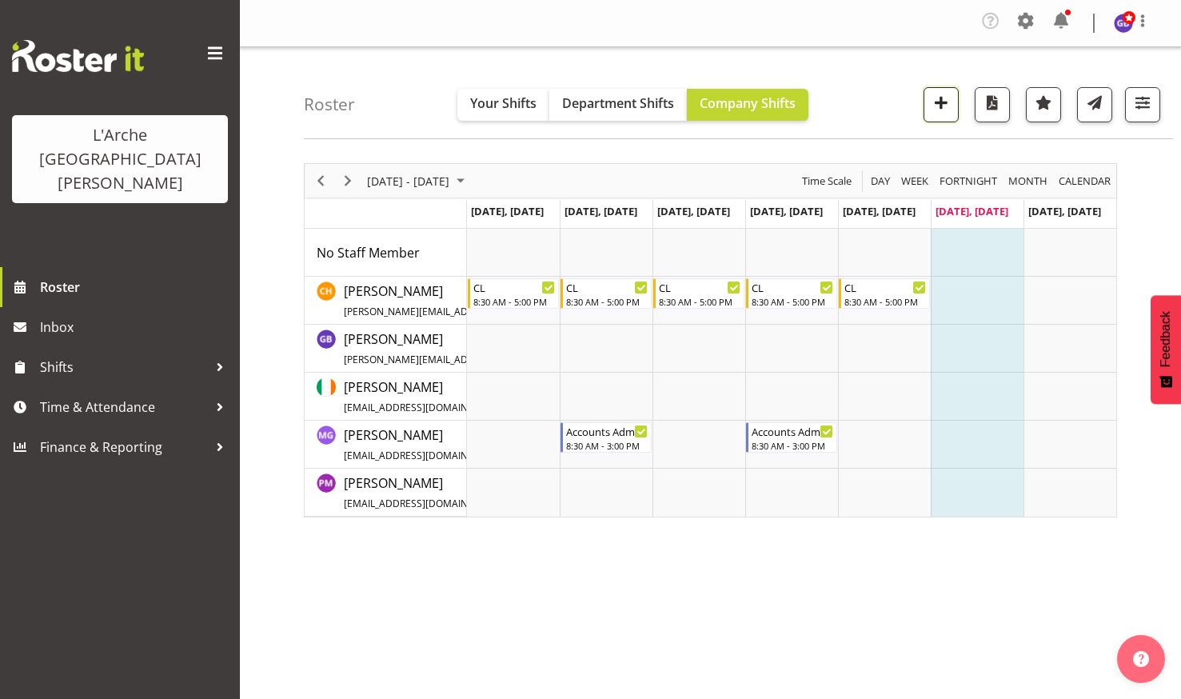
click at [937, 102] on span "button" at bounding box center [941, 102] width 21 height 21
click at [1026, 20] on span at bounding box center [1026, 21] width 26 height 26
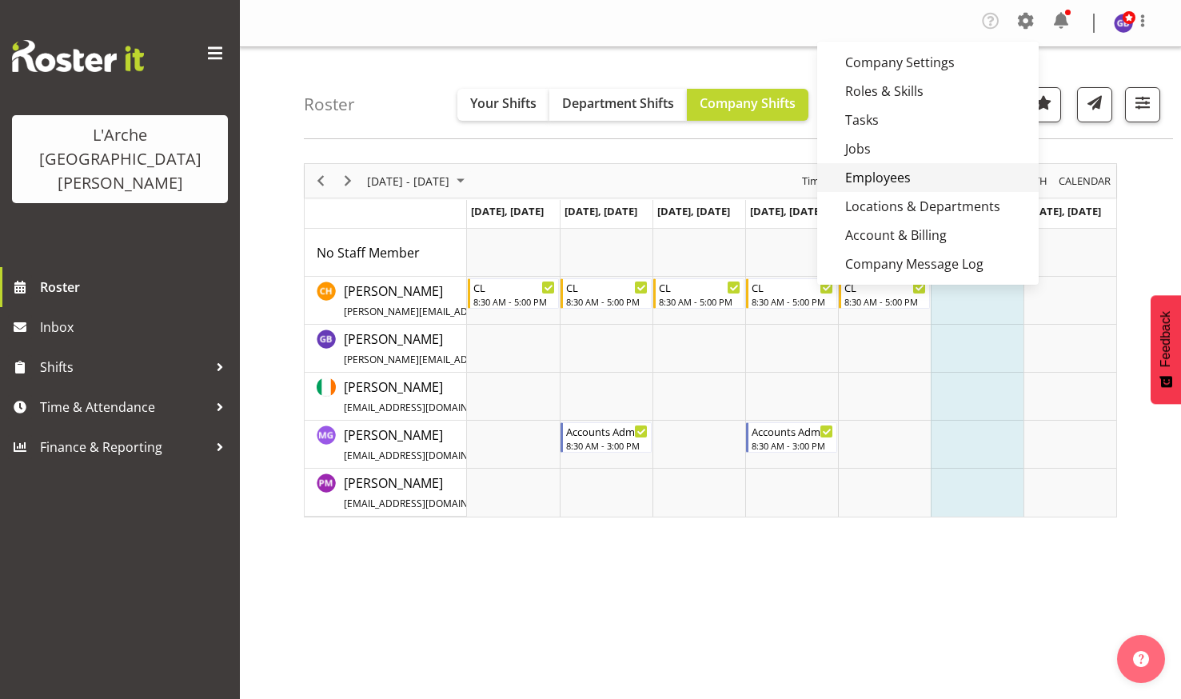
click at [880, 171] on link "Employees" at bounding box center [928, 177] width 222 height 29
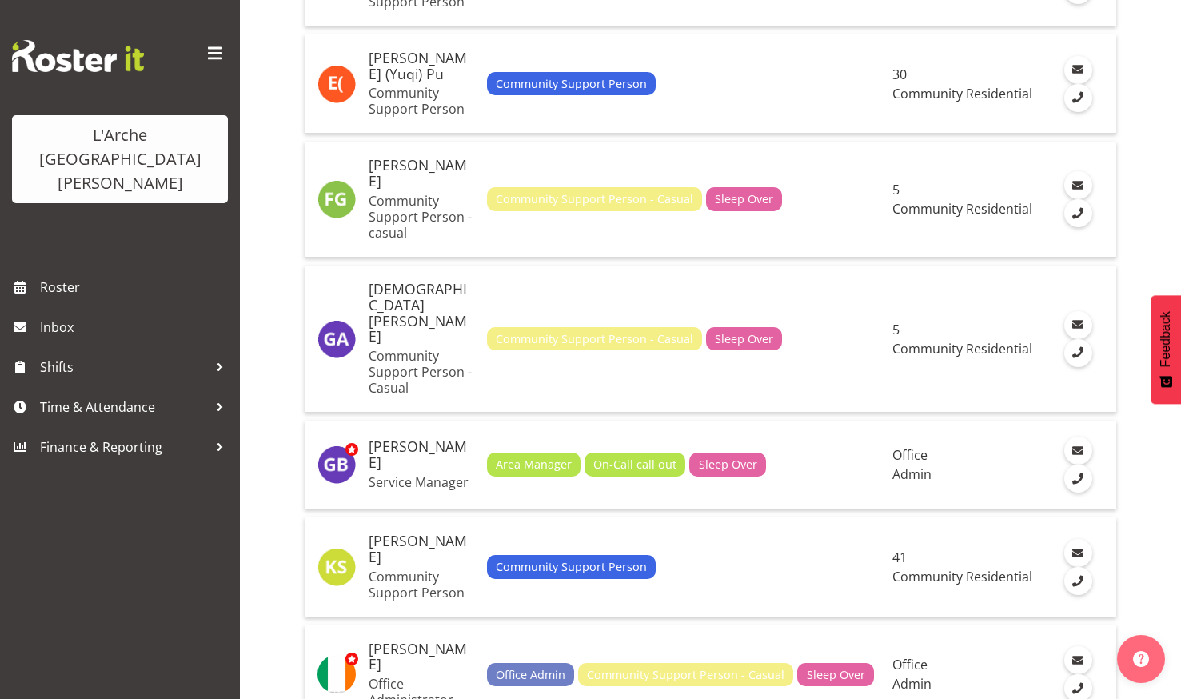
scroll to position [1720, 0]
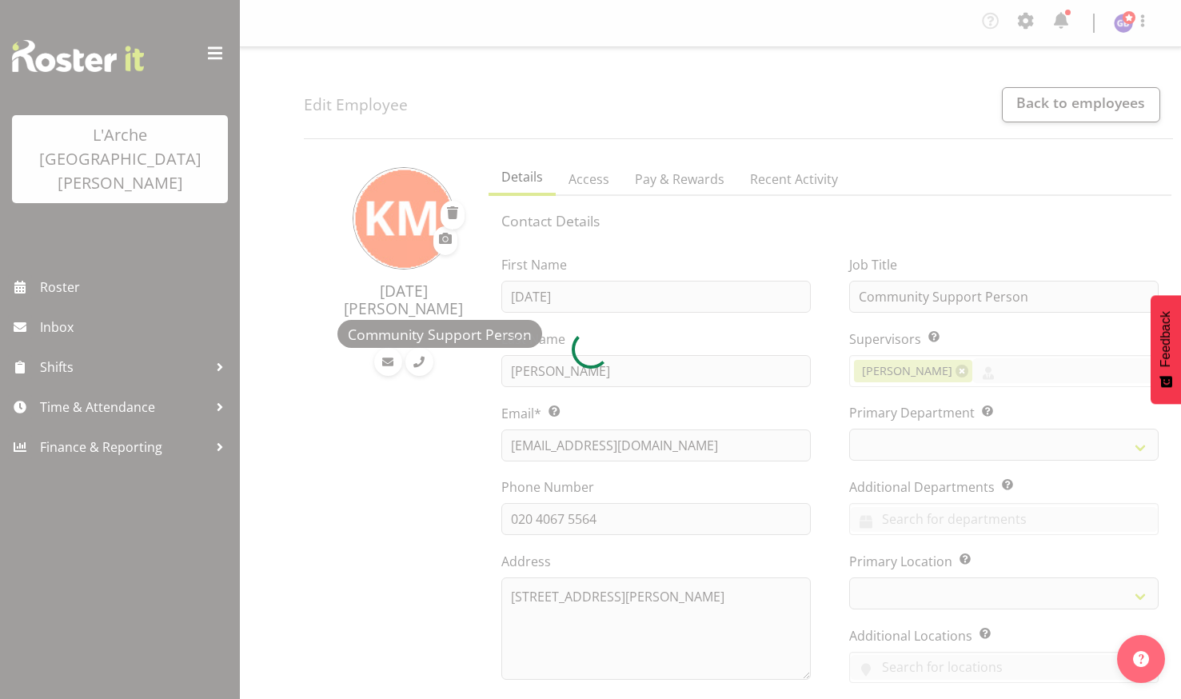
select select "TimelineWeek"
select select
select select "4"
select select "17"
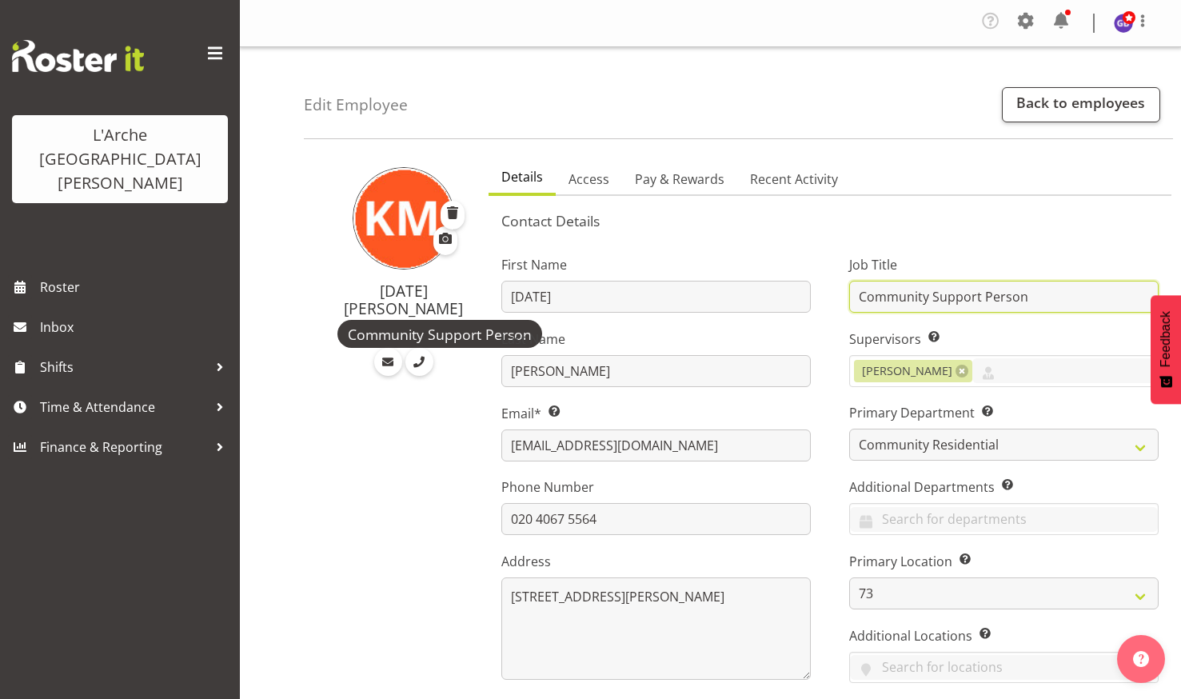
click at [1143, 290] on input "Community Support Person" at bounding box center [1003, 297] width 309 height 32
type input "Community Support Person"
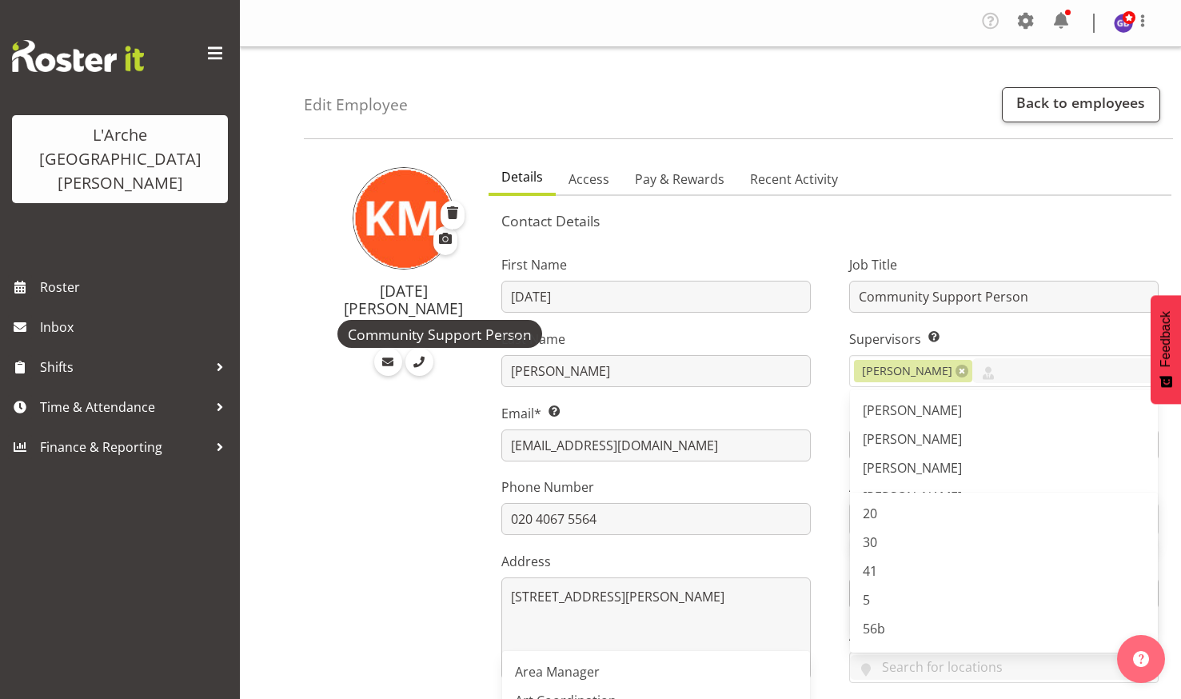
click at [937, 170] on ul "Details Access Pay & Rewards Recent Activity" at bounding box center [830, 178] width 683 height 35
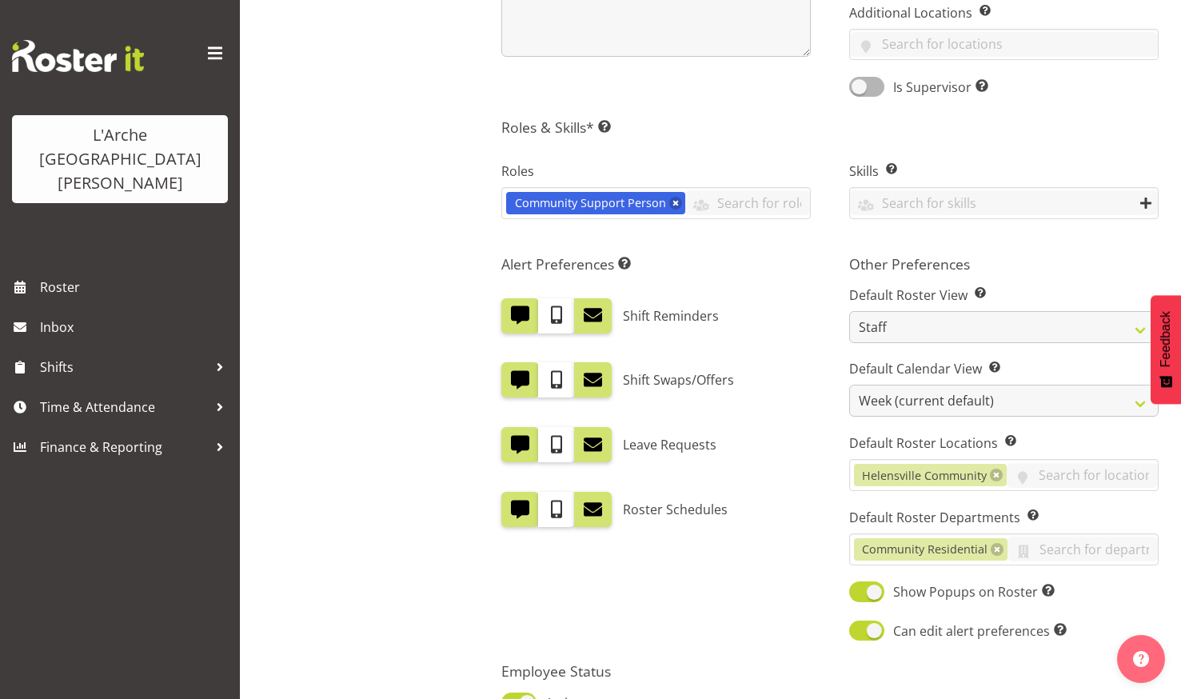
scroll to position [625, 0]
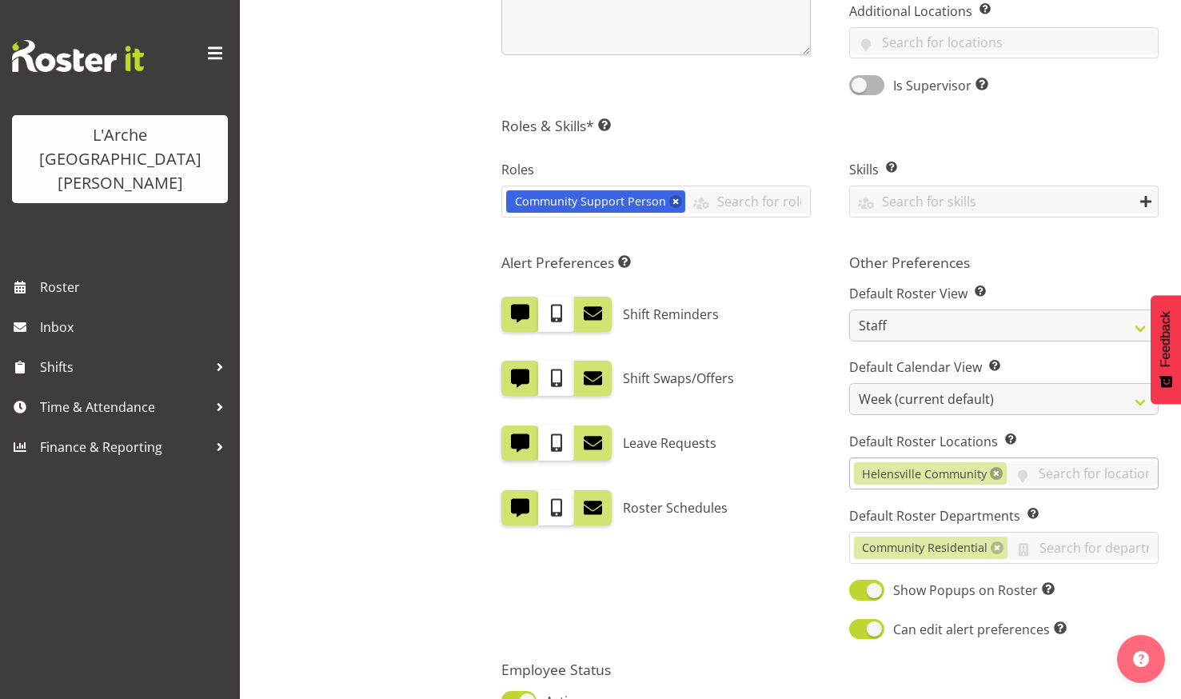
click at [996, 473] on link at bounding box center [996, 473] width 13 height 13
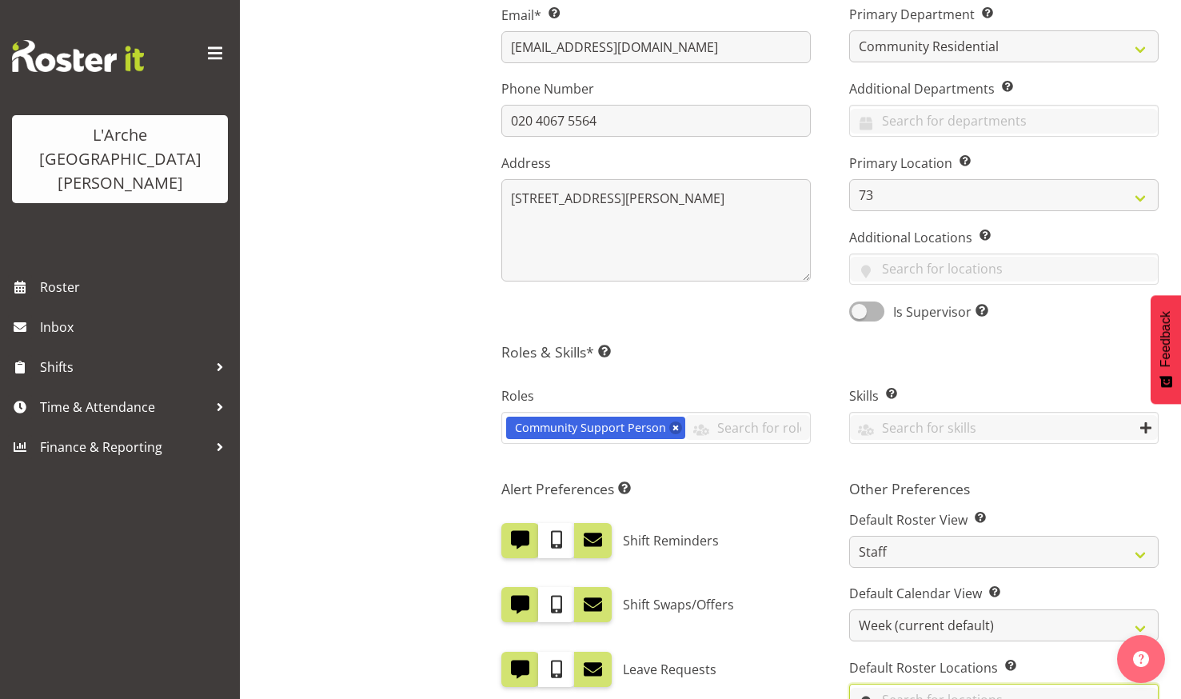
scroll to position [395, 0]
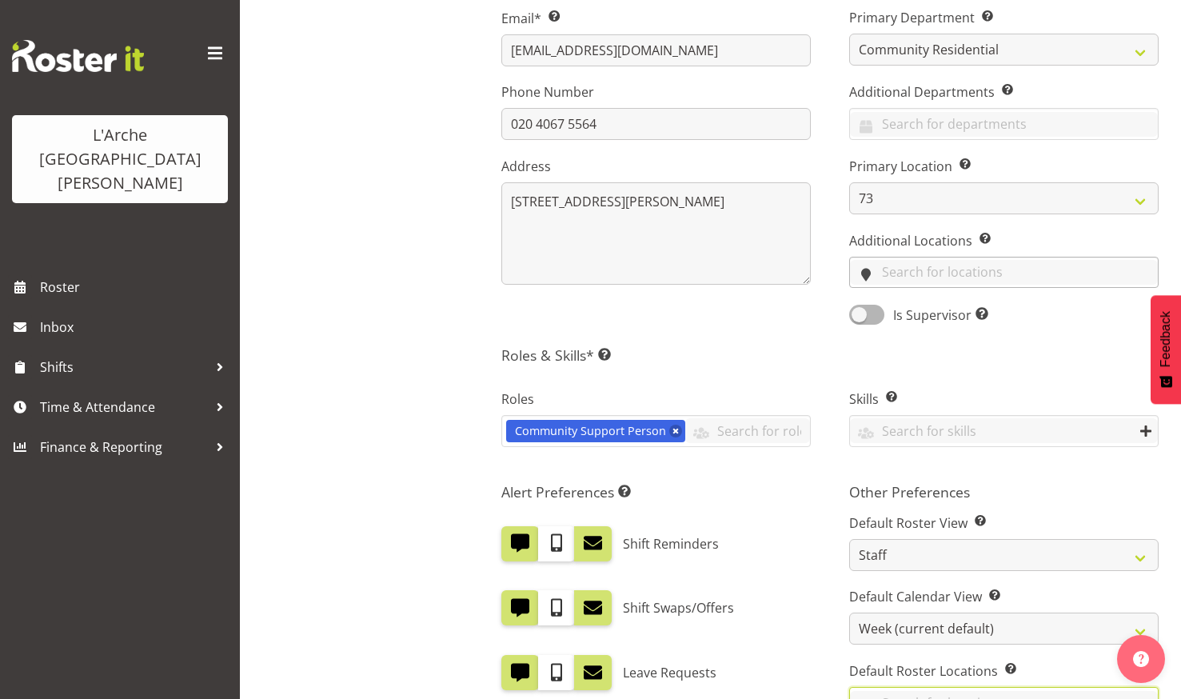
click at [868, 265] on input "text" at bounding box center [1004, 272] width 308 height 25
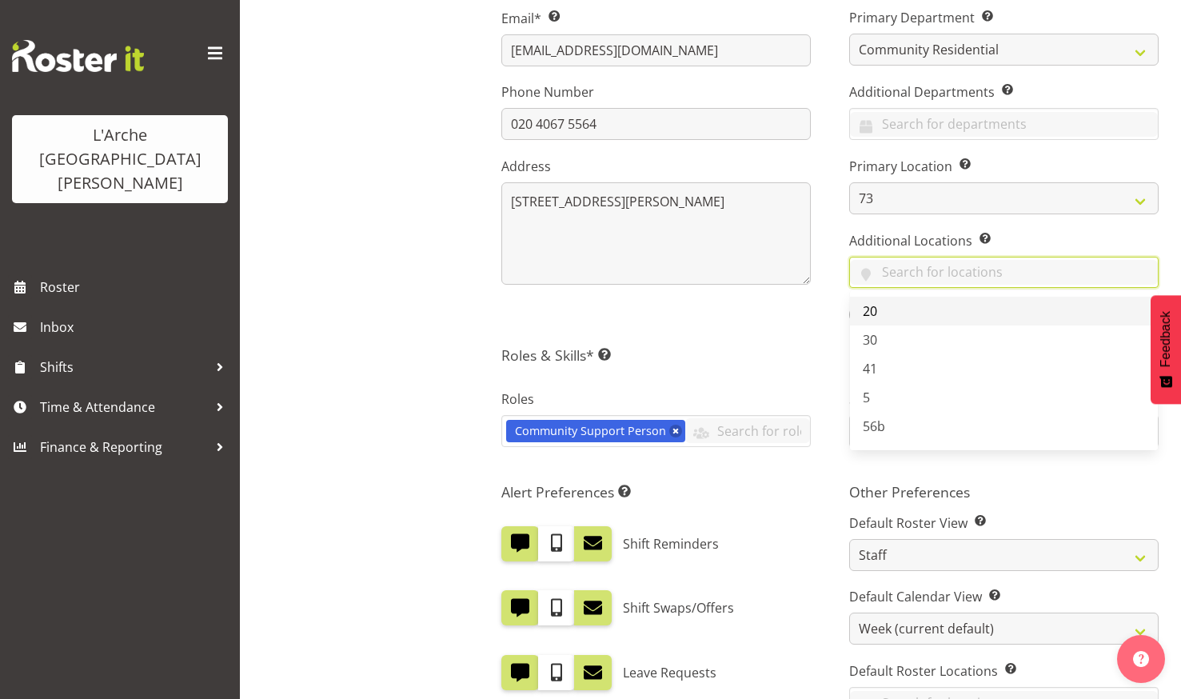
click at [868, 305] on span "20" at bounding box center [870, 311] width 14 height 18
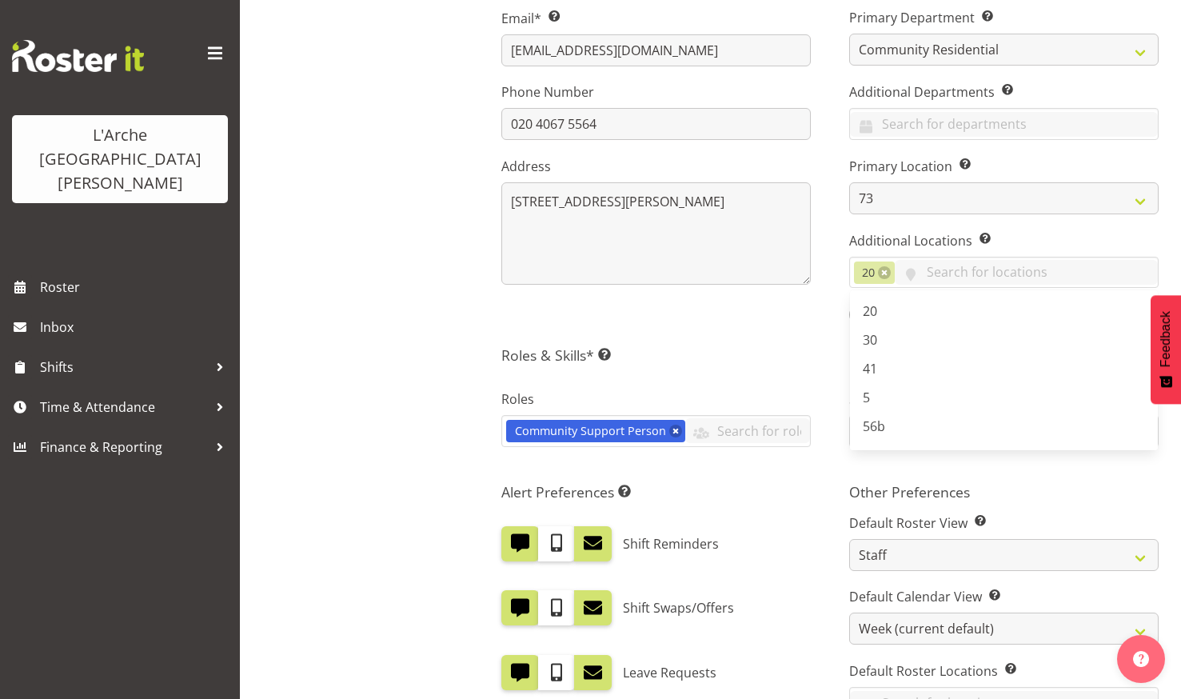
click at [768, 351] on h5 "Roles & Skills* This is a required field. Add as many roles and skills as requi…" at bounding box center [829, 355] width 657 height 18
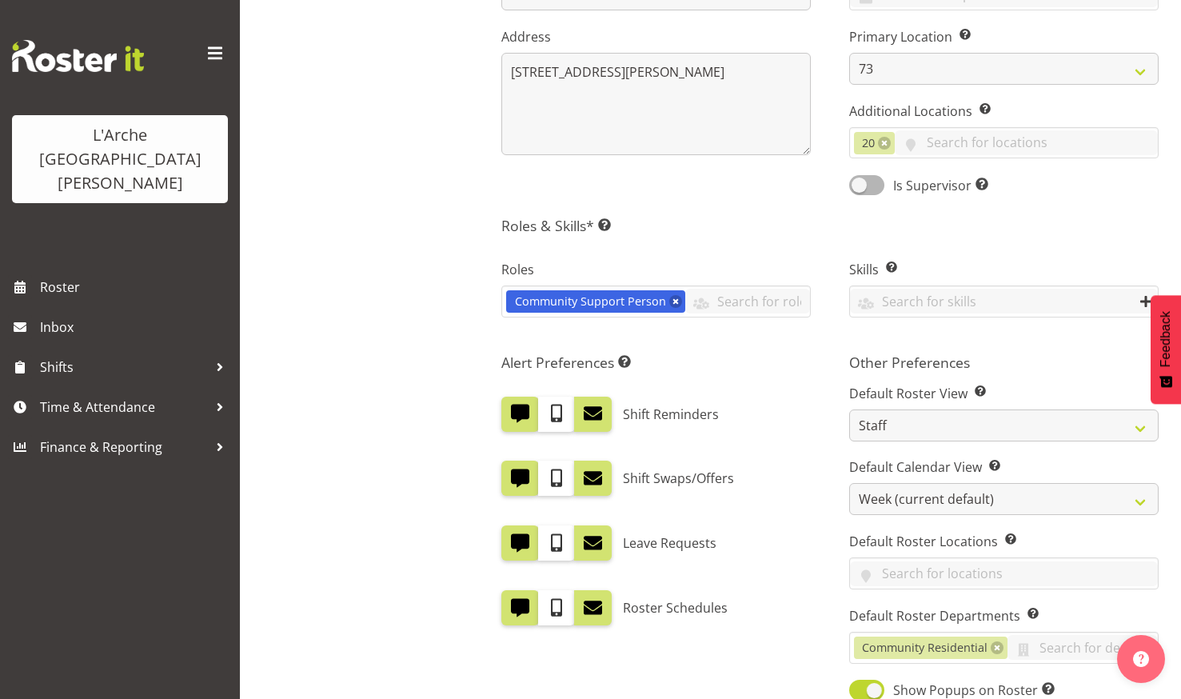
scroll to position [525, 0]
click at [693, 297] on input "text" at bounding box center [747, 301] width 125 height 25
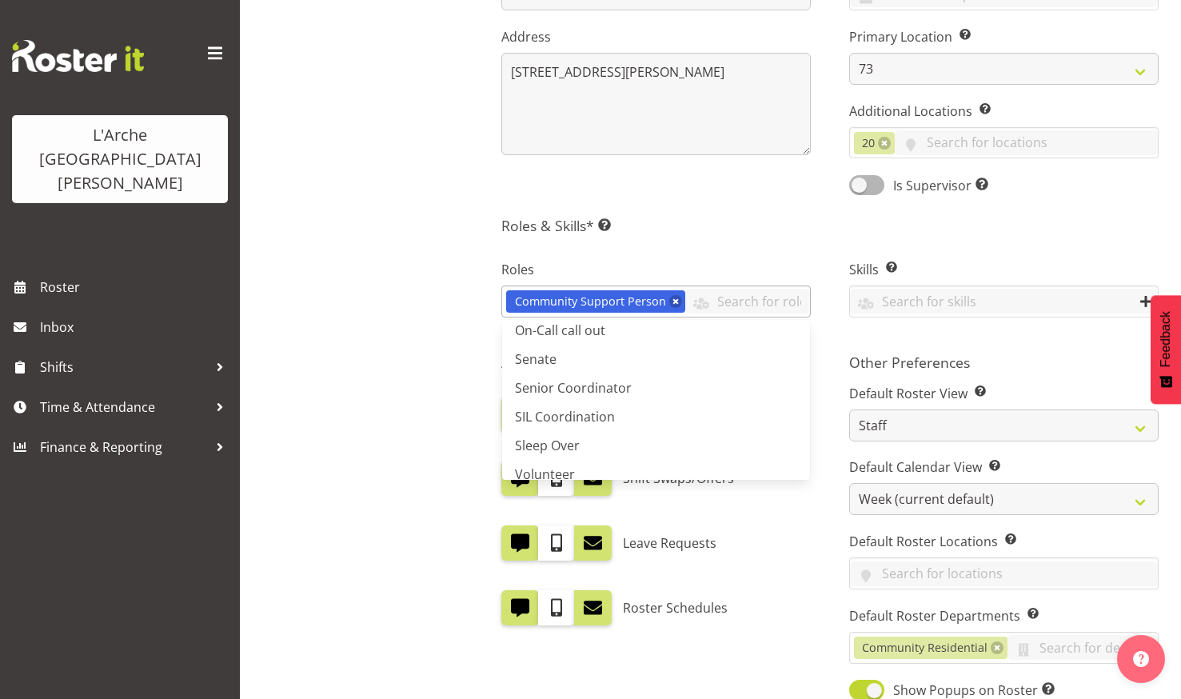
scroll to position [256, 0]
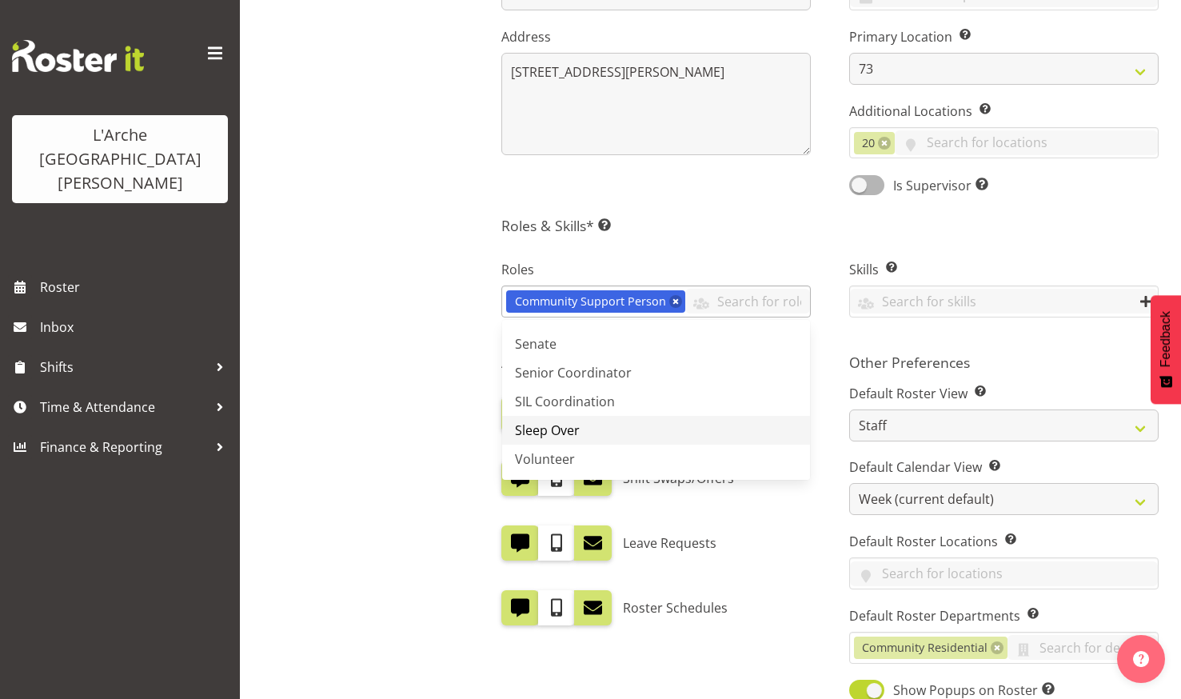
click at [549, 423] on span "Sleep Over" at bounding box center [547, 430] width 65 height 18
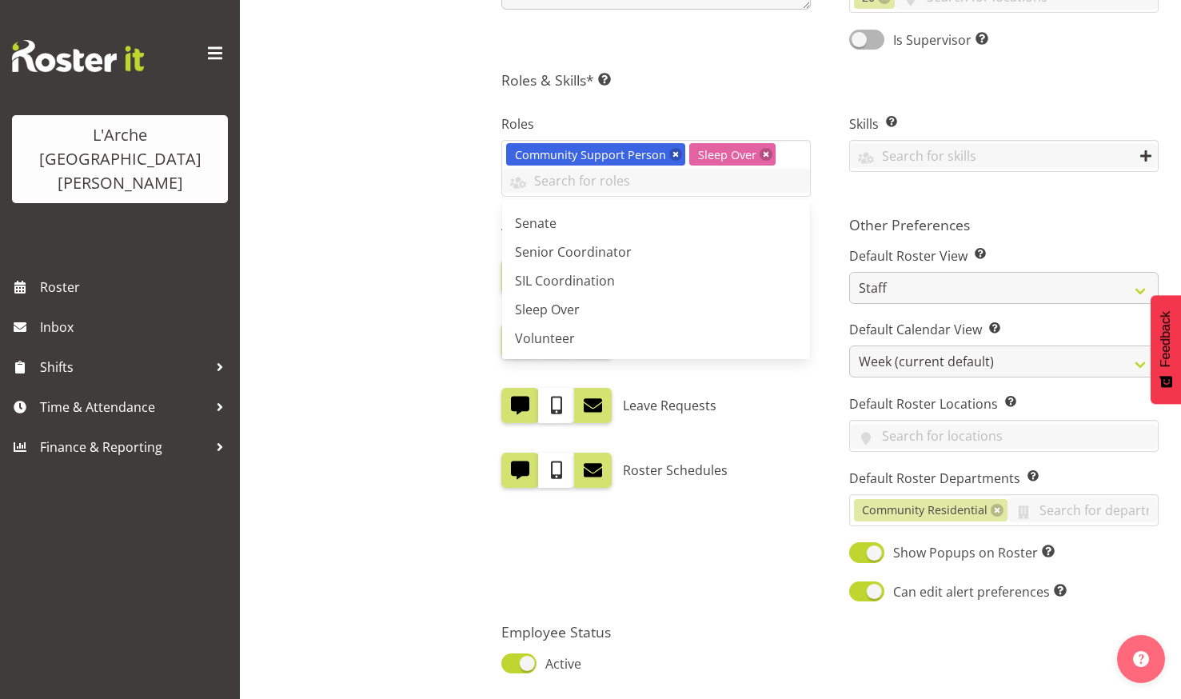
scroll to position [654, 0]
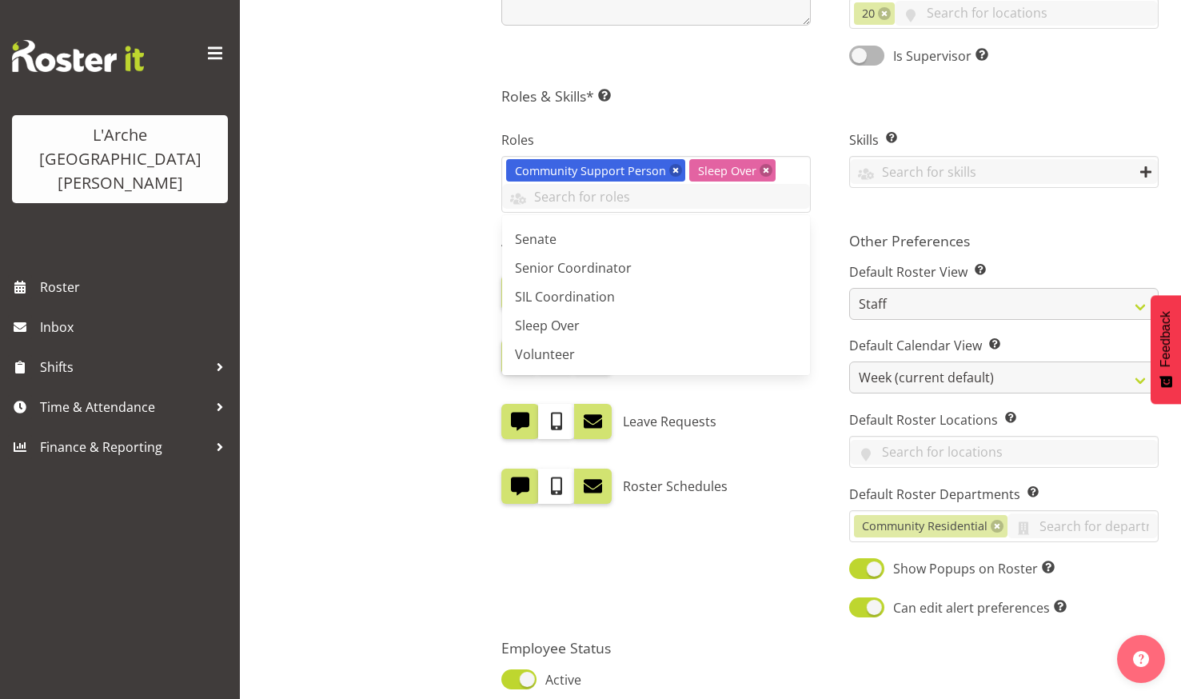
click at [382, 282] on div "Kartik Mahajan Community Support Person" at bounding box center [391, 160] width 175 height 1326
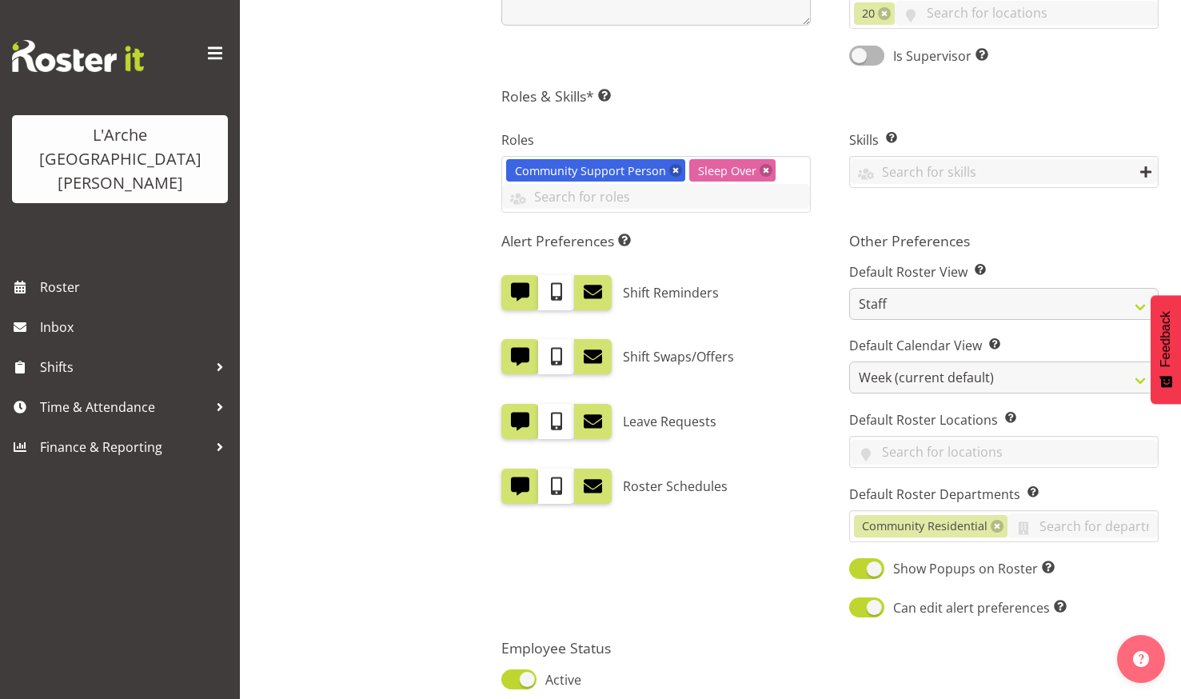
scroll to position [790, 0]
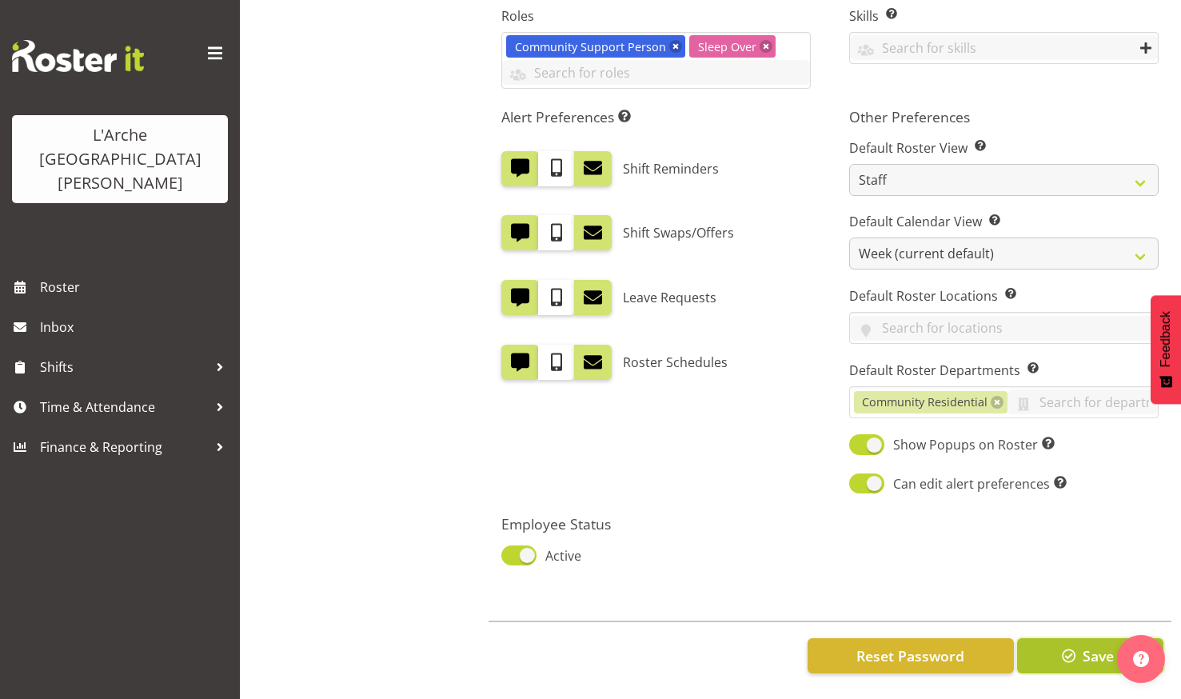
click at [1070, 645] on span "button" at bounding box center [1069, 655] width 21 height 21
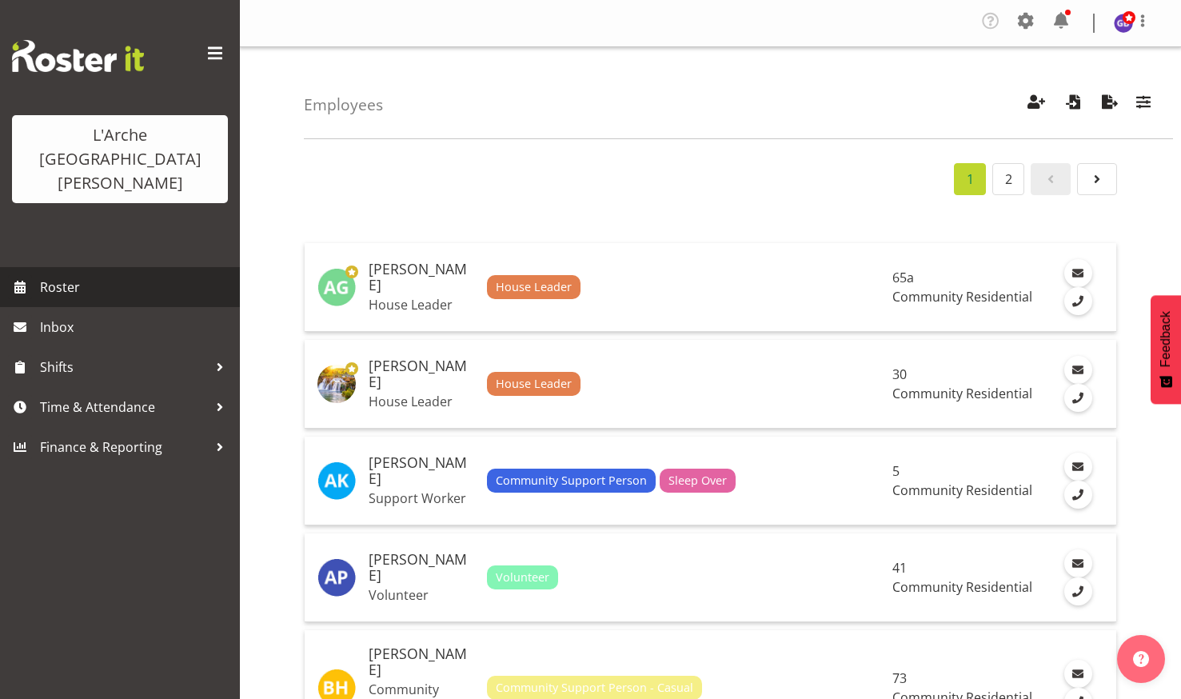
click at [68, 275] on span "Roster" at bounding box center [136, 287] width 192 height 24
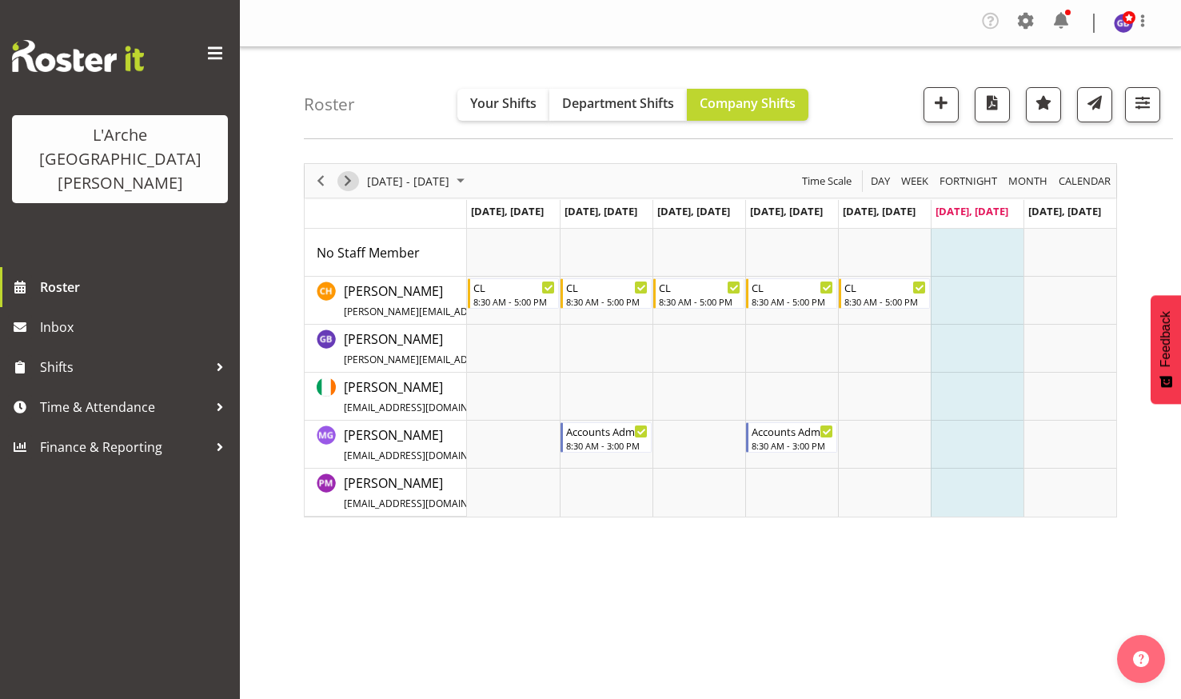
click at [348, 176] on span "Next" at bounding box center [347, 181] width 19 height 20
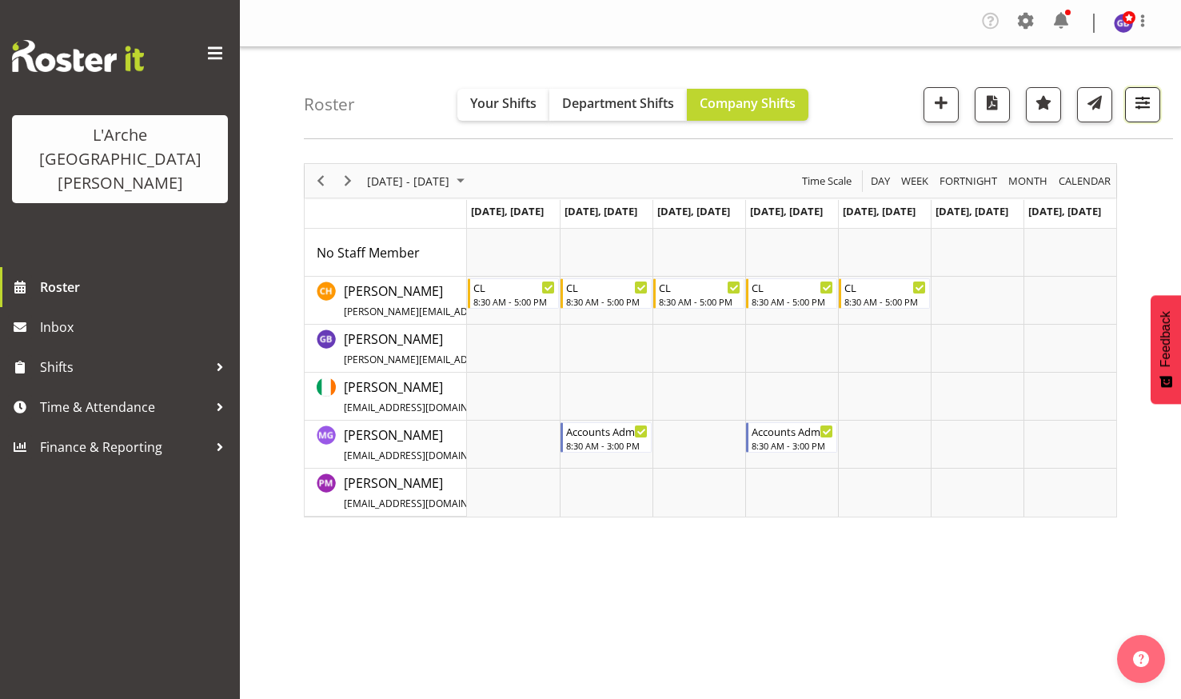
click at [1137, 97] on span "button" at bounding box center [1142, 102] width 21 height 21
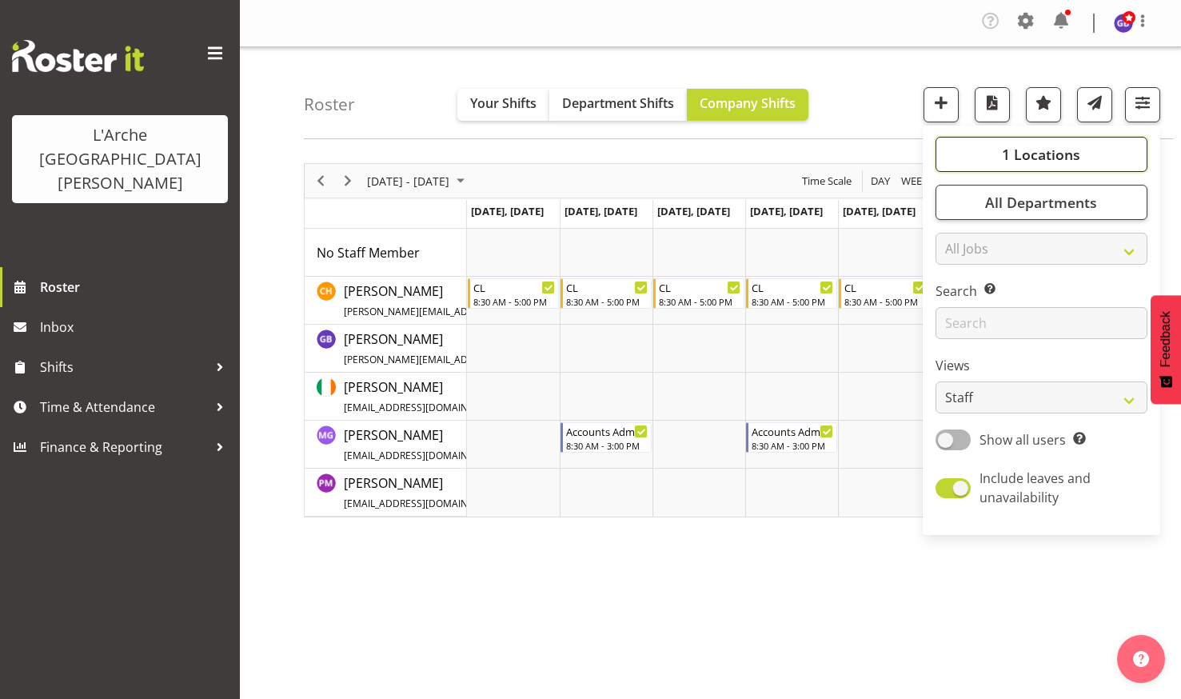
click at [1012, 145] on span "1 Locations" at bounding box center [1041, 154] width 78 height 19
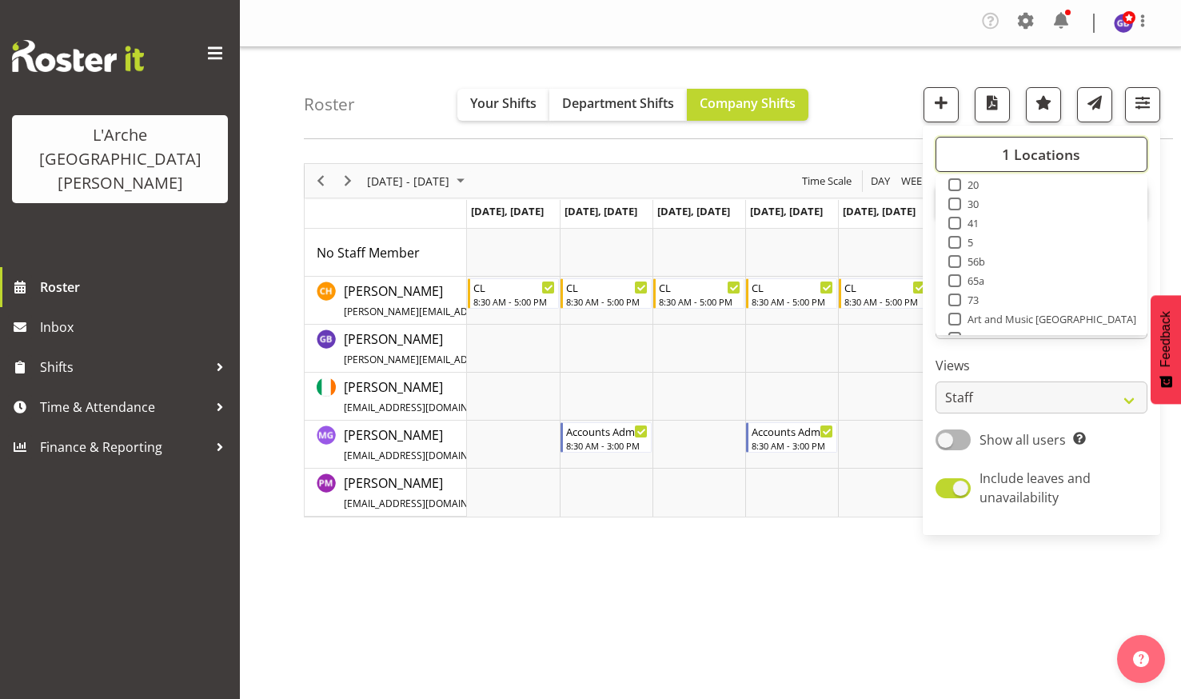
scroll to position [64, 0]
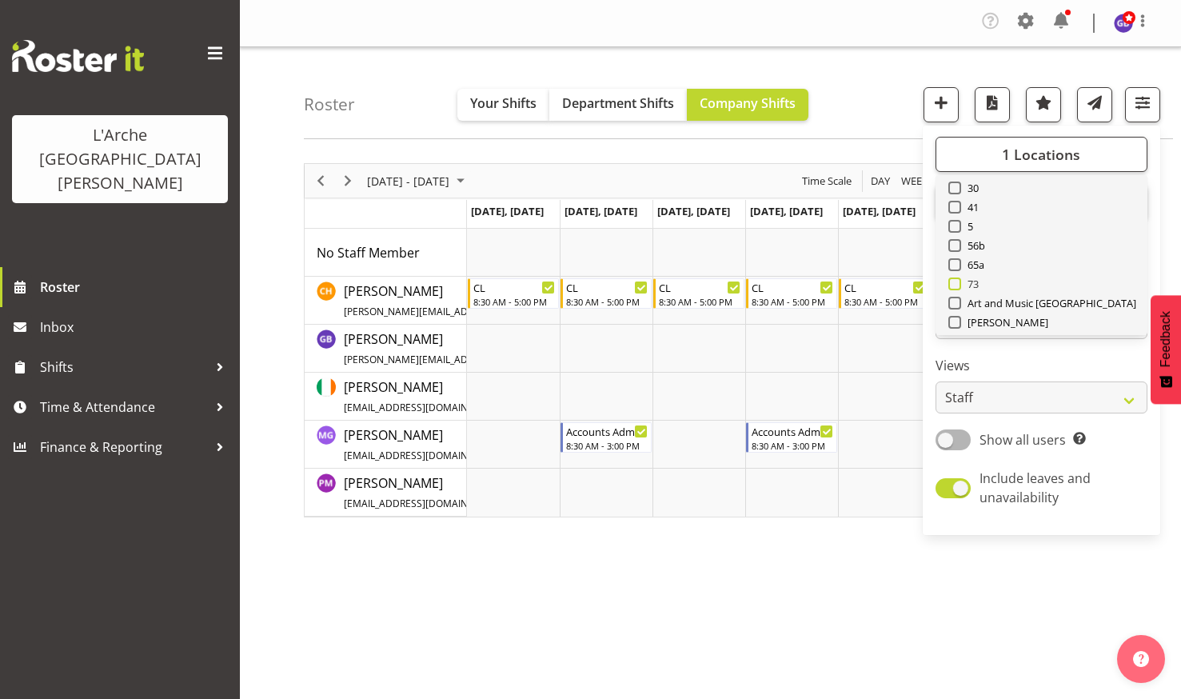
click at [960, 281] on span at bounding box center [954, 283] width 13 height 13
click at [959, 281] on input "73" at bounding box center [953, 284] width 10 height 10
checkbox input "true"
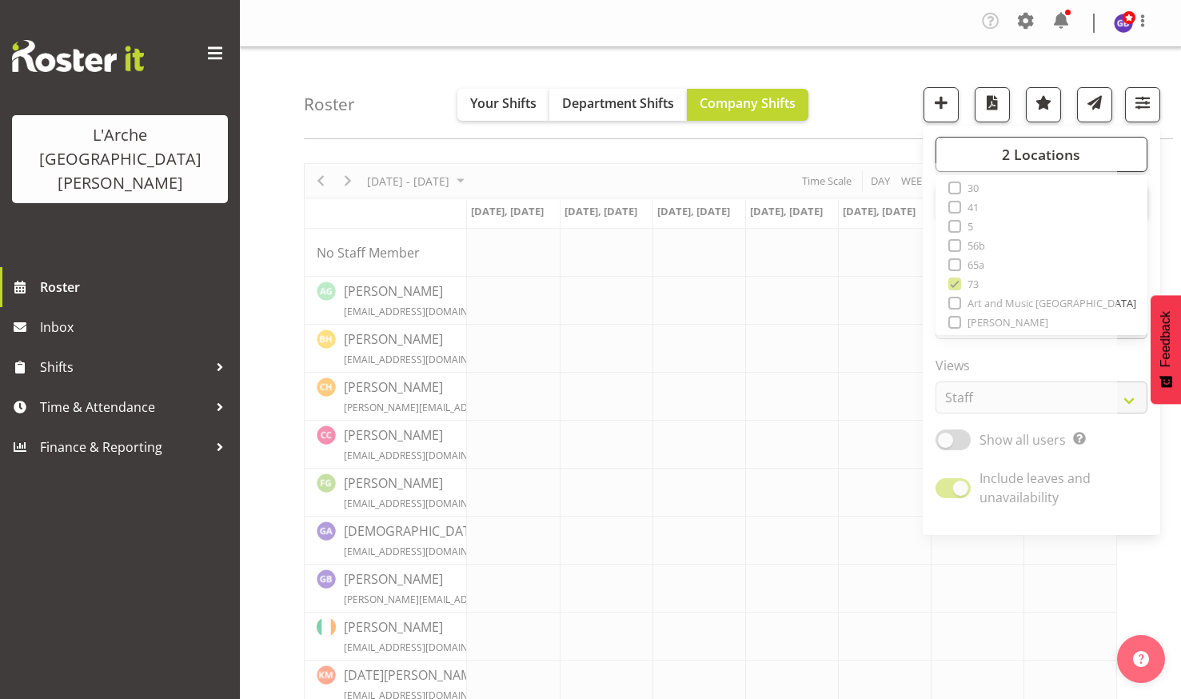
click at [858, 90] on div "Roster Your Shifts Department Shifts Company Shifts 2 Locations Clear 20 30 41 …" at bounding box center [738, 93] width 869 height 92
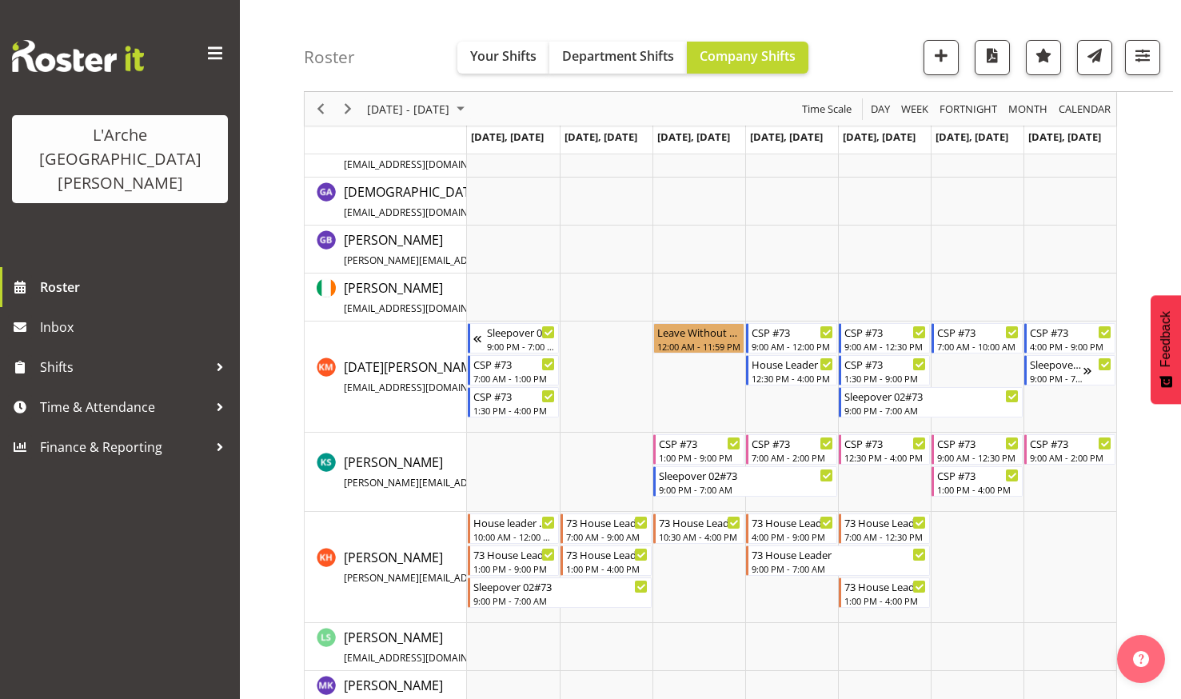
scroll to position [373, 0]
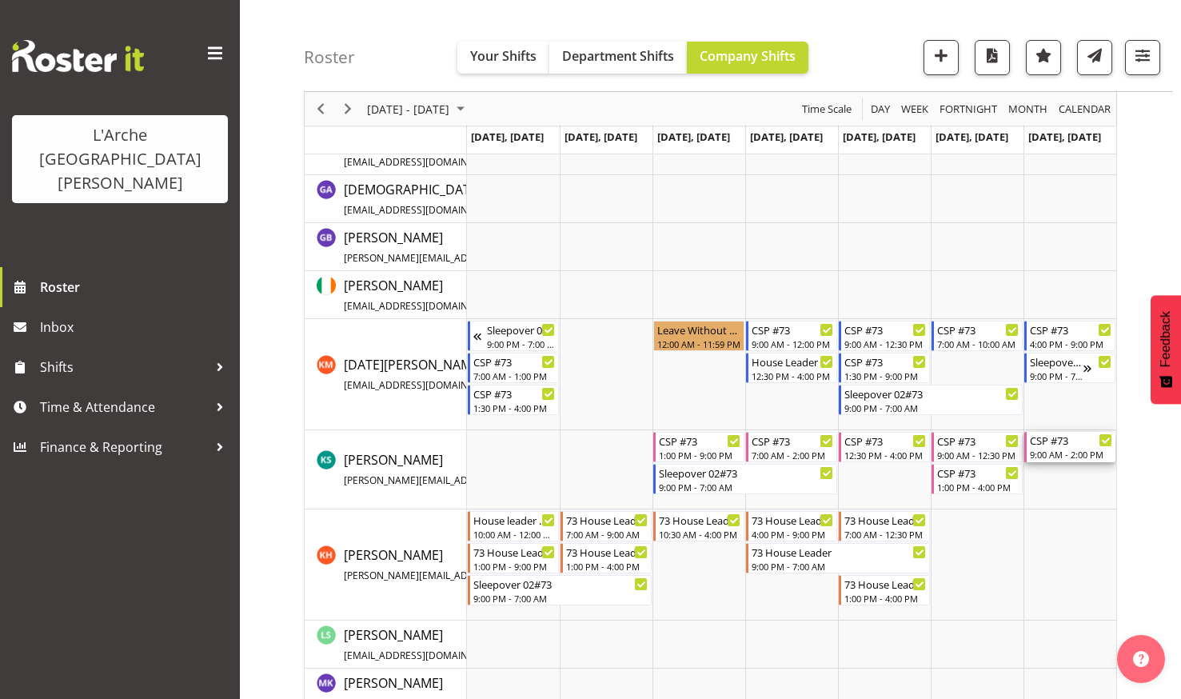
click at [1055, 438] on div "CSP #73" at bounding box center [1071, 440] width 82 height 16
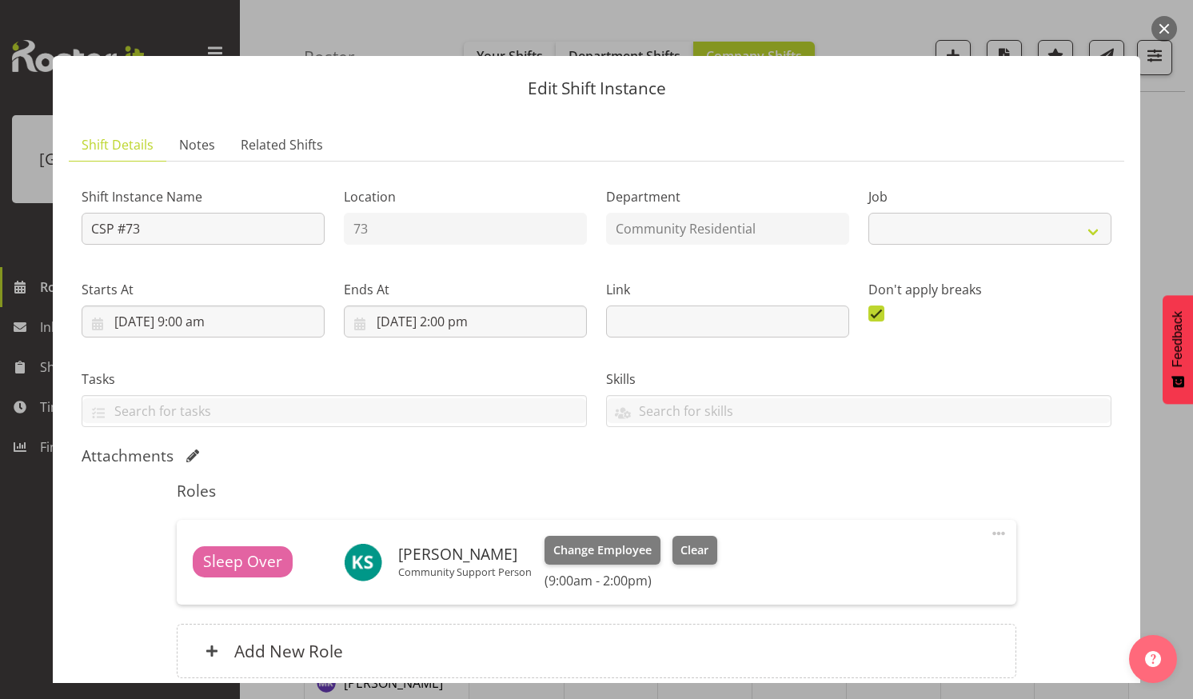
select select "2"
click at [603, 543] on span "Change Employee" at bounding box center [602, 550] width 98 height 18
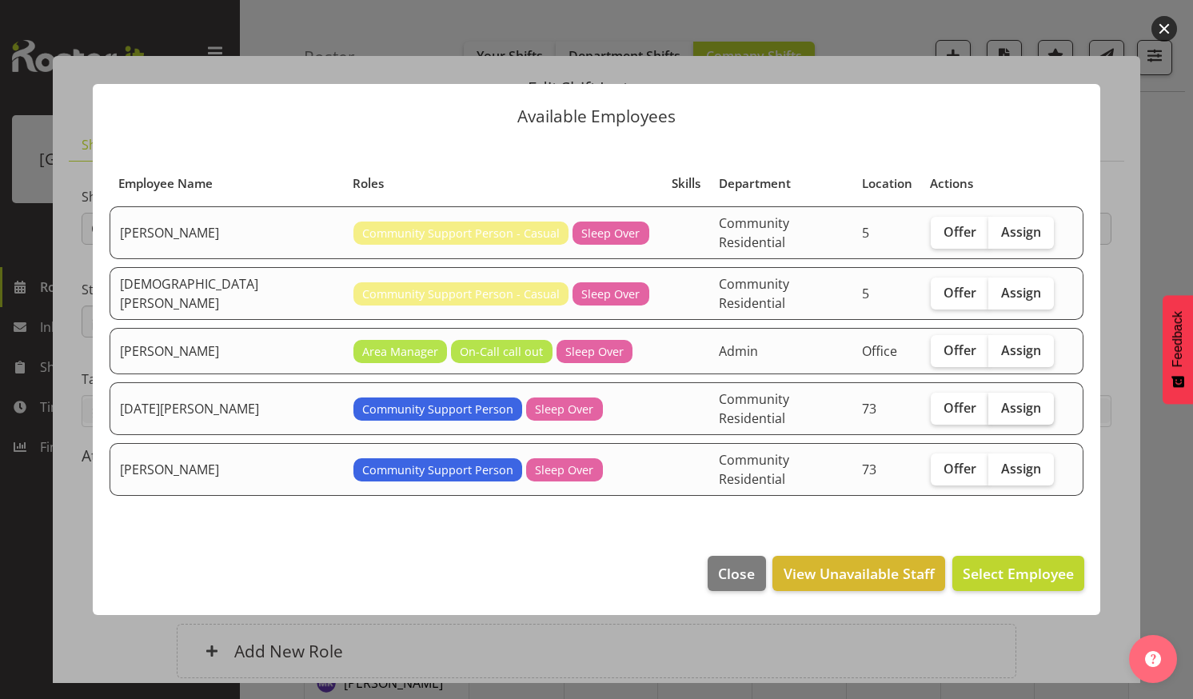
click at [1001, 400] on span "Assign" at bounding box center [1021, 408] width 40 height 16
click at [999, 402] on input "Assign" at bounding box center [993, 407] width 10 height 10
checkbox input "true"
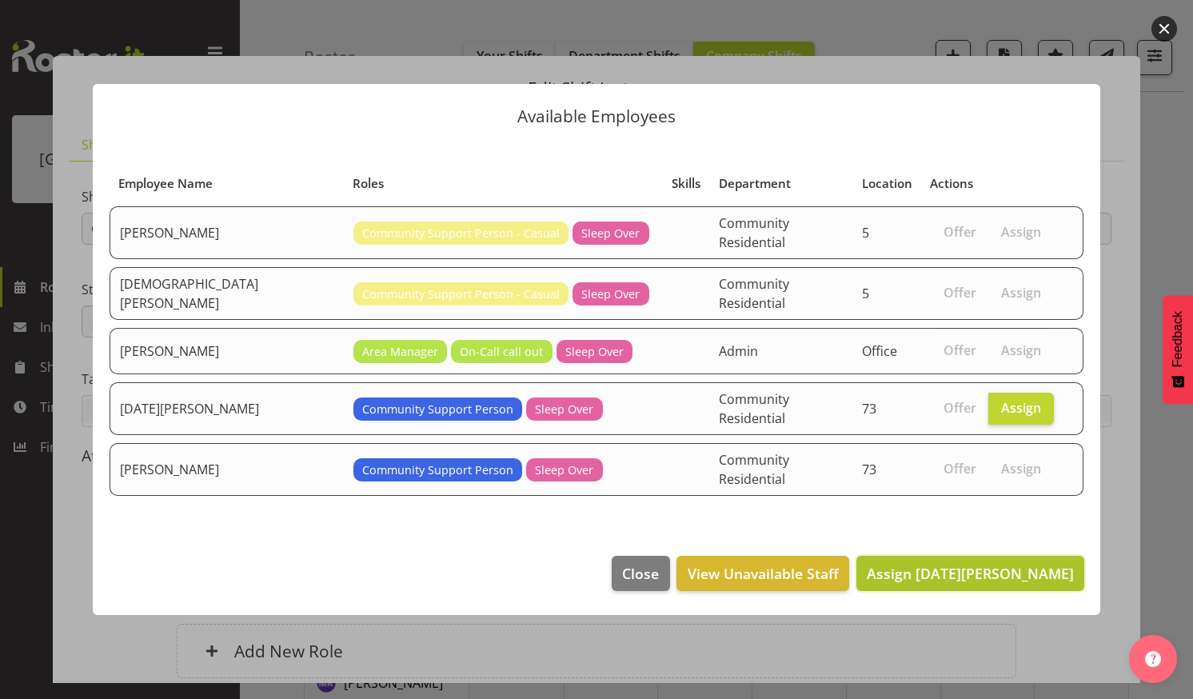
click at [956, 556] on button "Assign [DATE][PERSON_NAME]" at bounding box center [970, 573] width 228 height 35
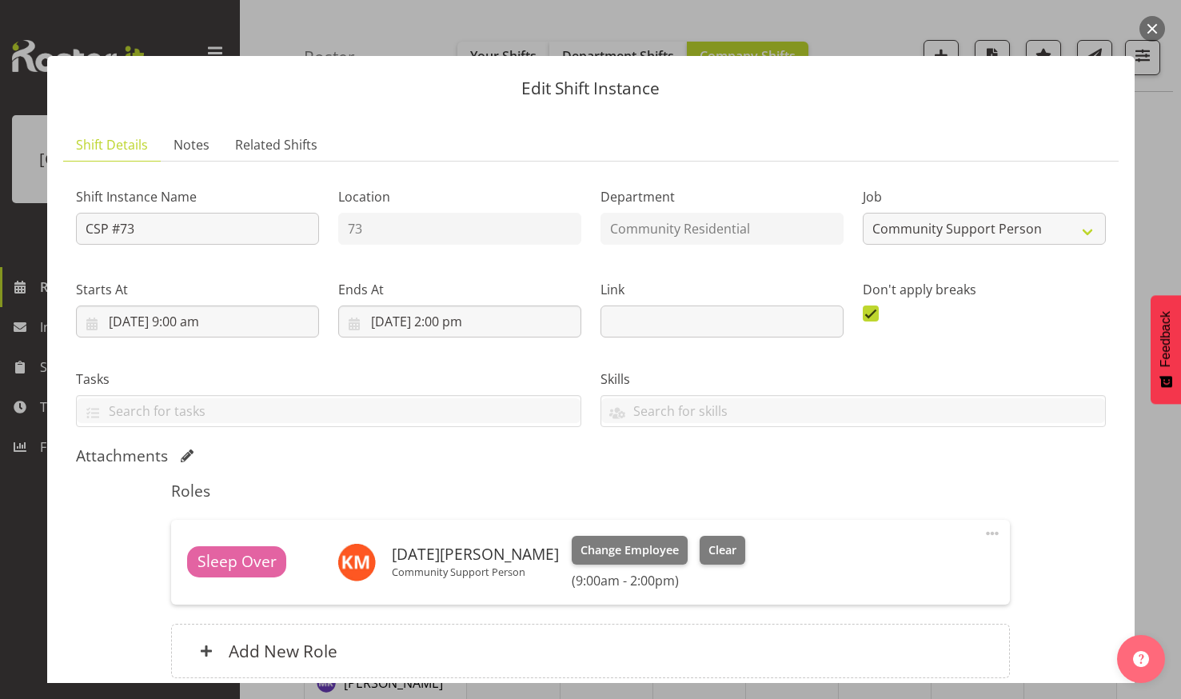
scroll to position [137, 0]
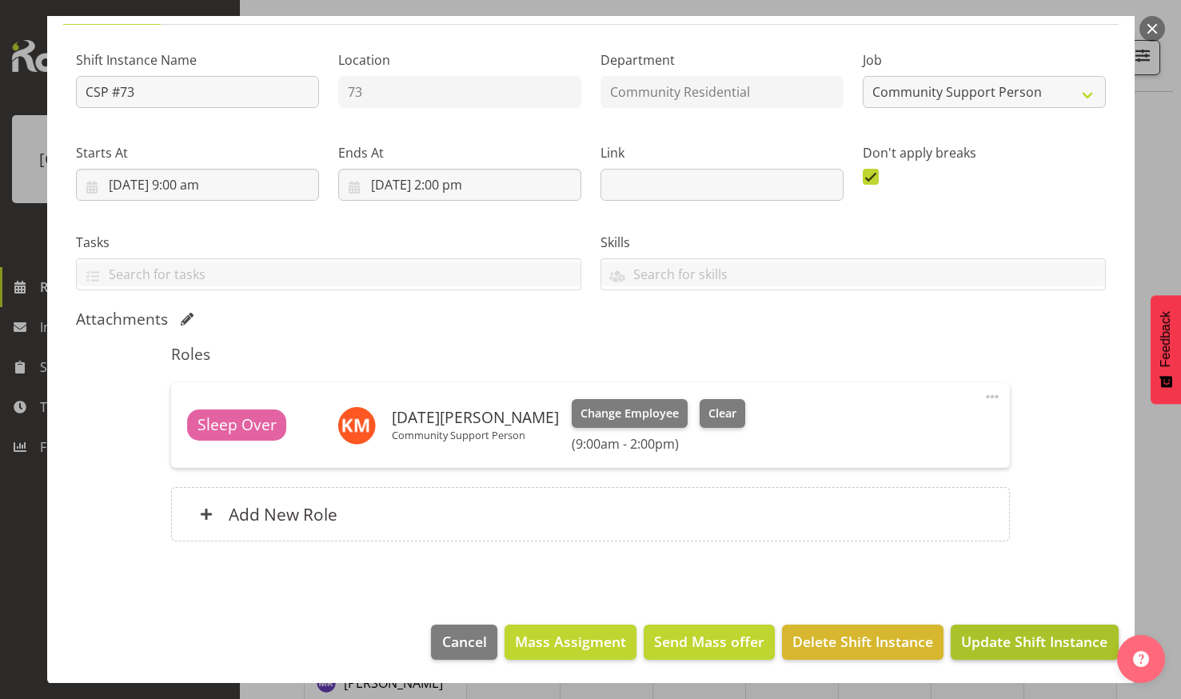
click at [1007, 645] on span "Update Shift Instance" at bounding box center [1034, 641] width 146 height 21
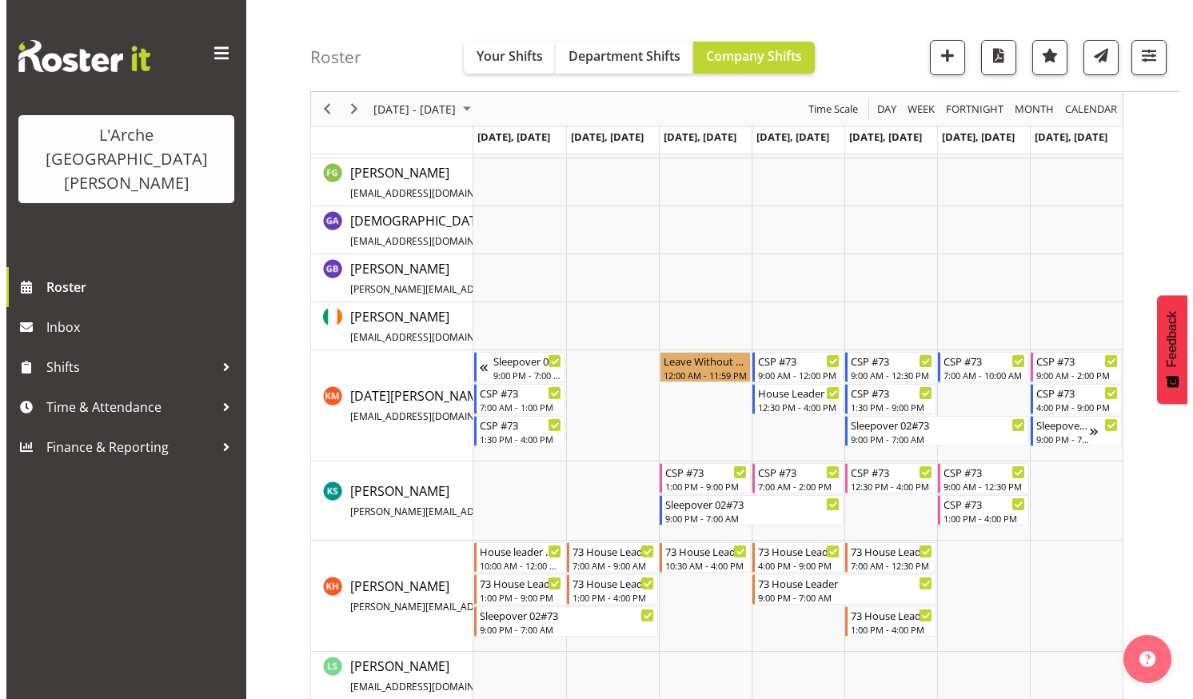
scroll to position [373, 0]
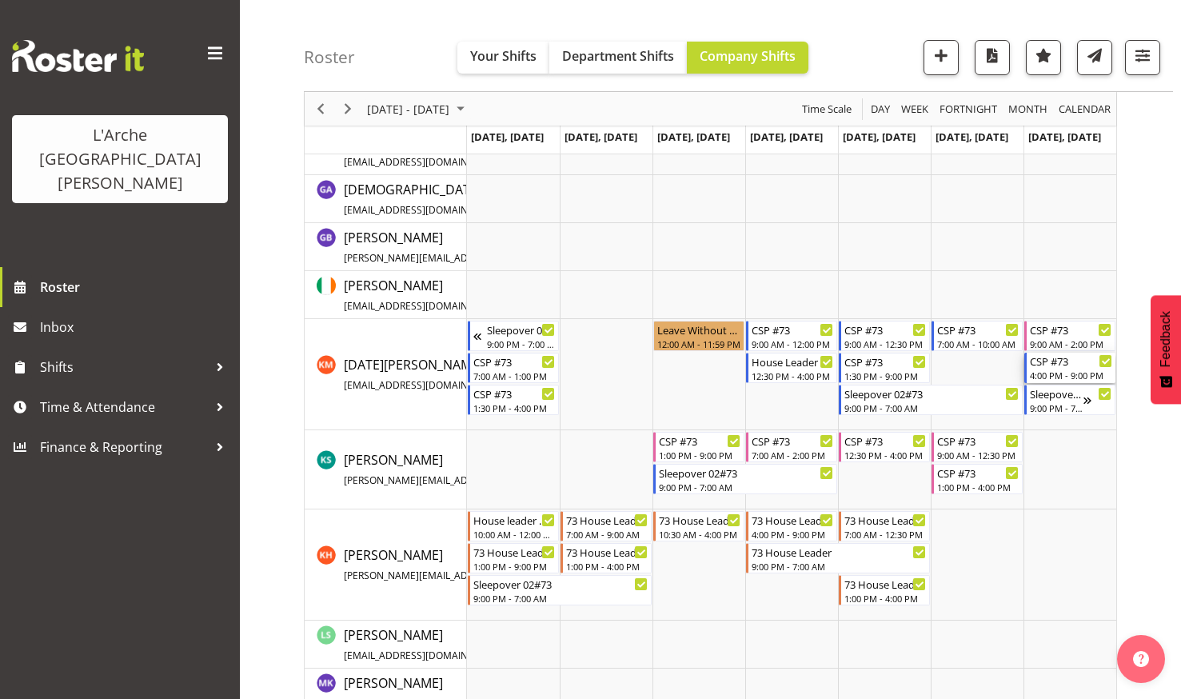
click at [1051, 368] on div "CSP #73" at bounding box center [1071, 361] width 82 height 16
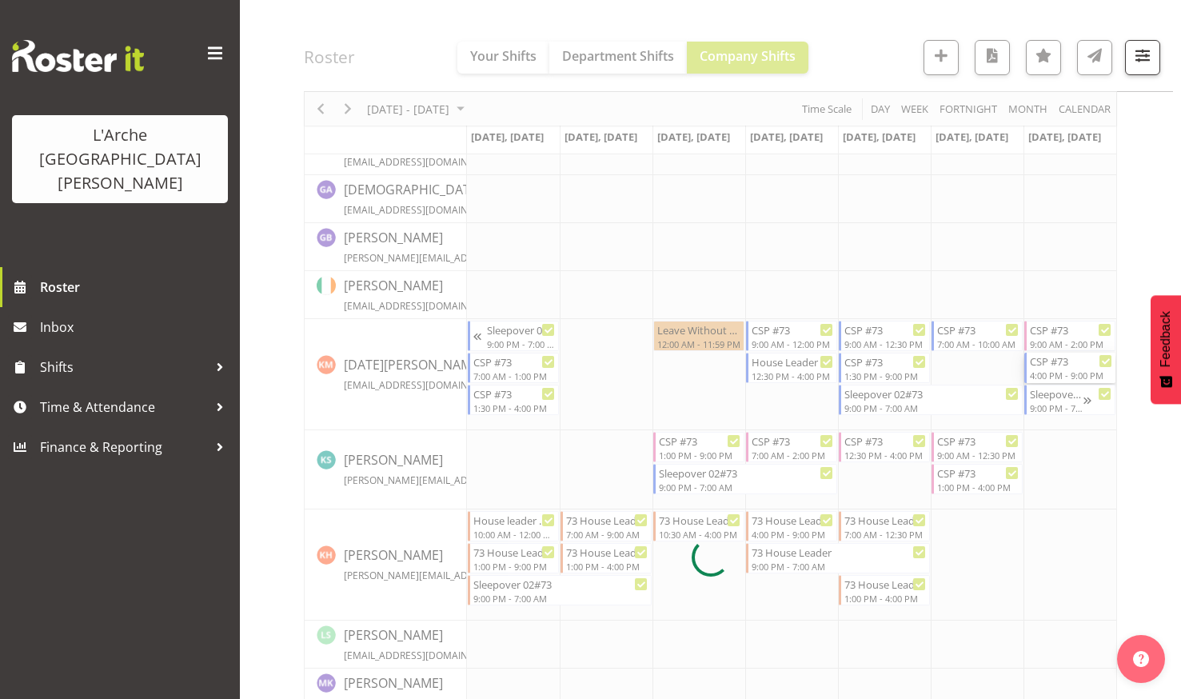
select select
select select "8"
select select "2025"
select select "16"
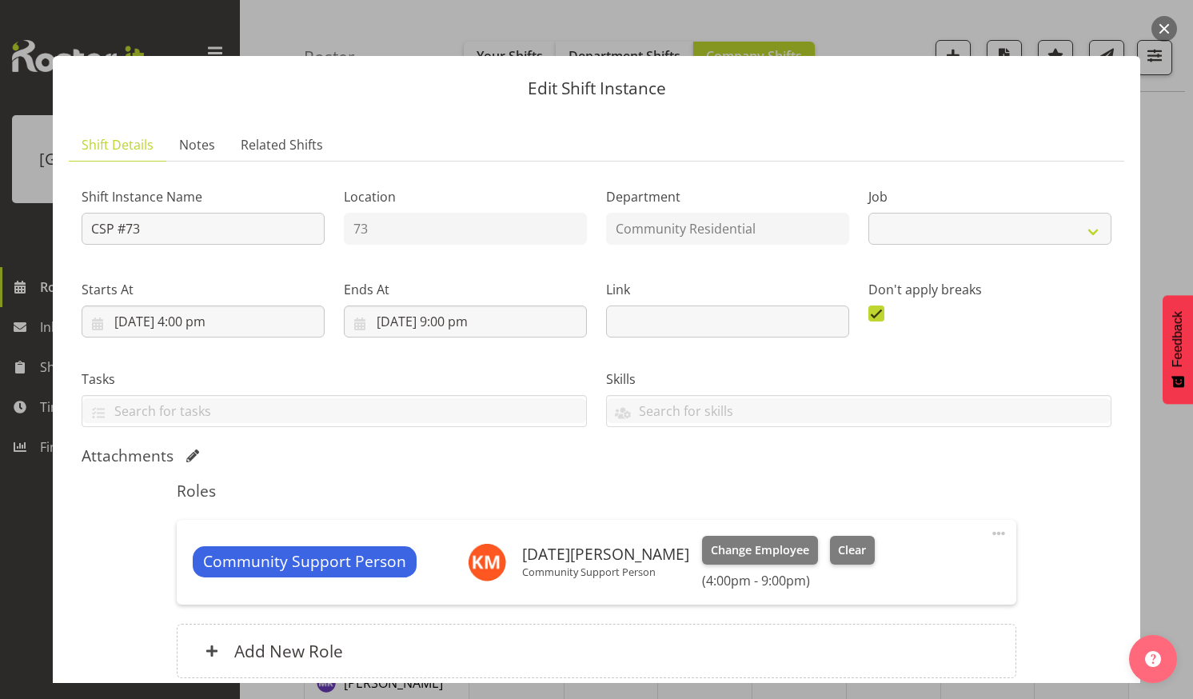
select select "2"
click at [235, 316] on input "[DATE] 4:00 pm" at bounding box center [203, 321] width 243 height 32
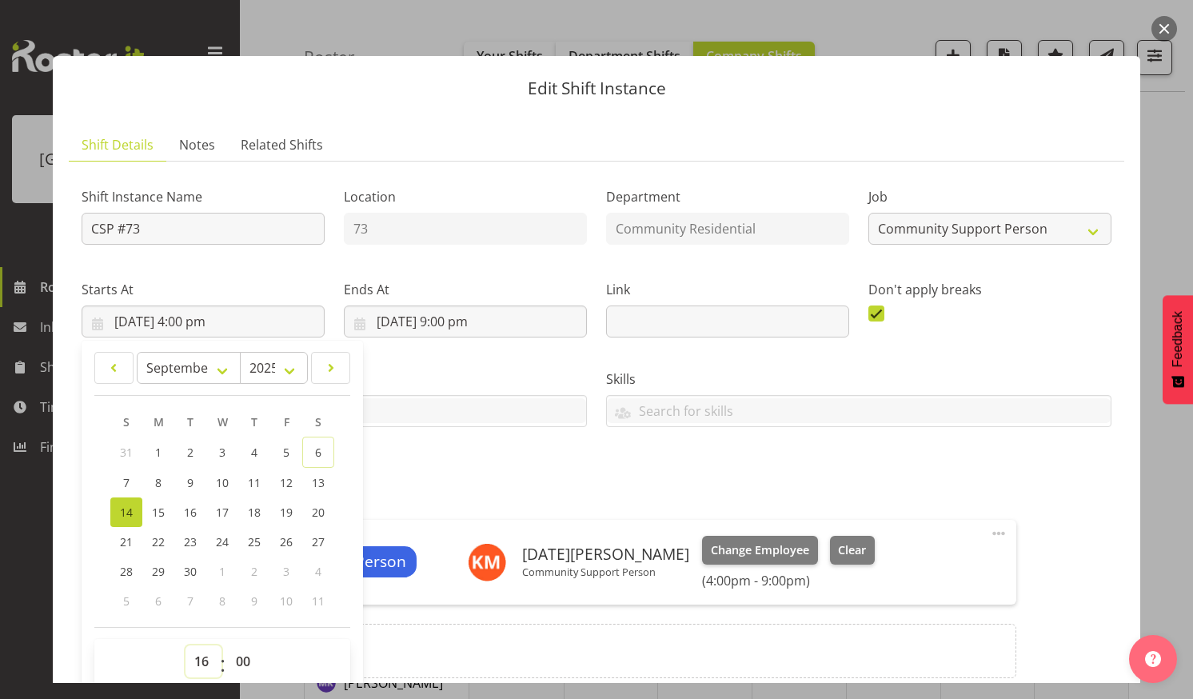
click at [198, 654] on select "00 01 02 03 04 05 06 07 08 09 10 11 12 13 14 15 16 17 18 19 20 21 22 23" at bounding box center [204, 661] width 36 height 32
select select "15"
click at [186, 645] on select "00 01 02 03 04 05 06 07 08 09 10 11 12 13 14 15 16 17 18 19 20 21 22 23" at bounding box center [204, 661] width 36 height 32
type input "[DATE] 3:00 pm"
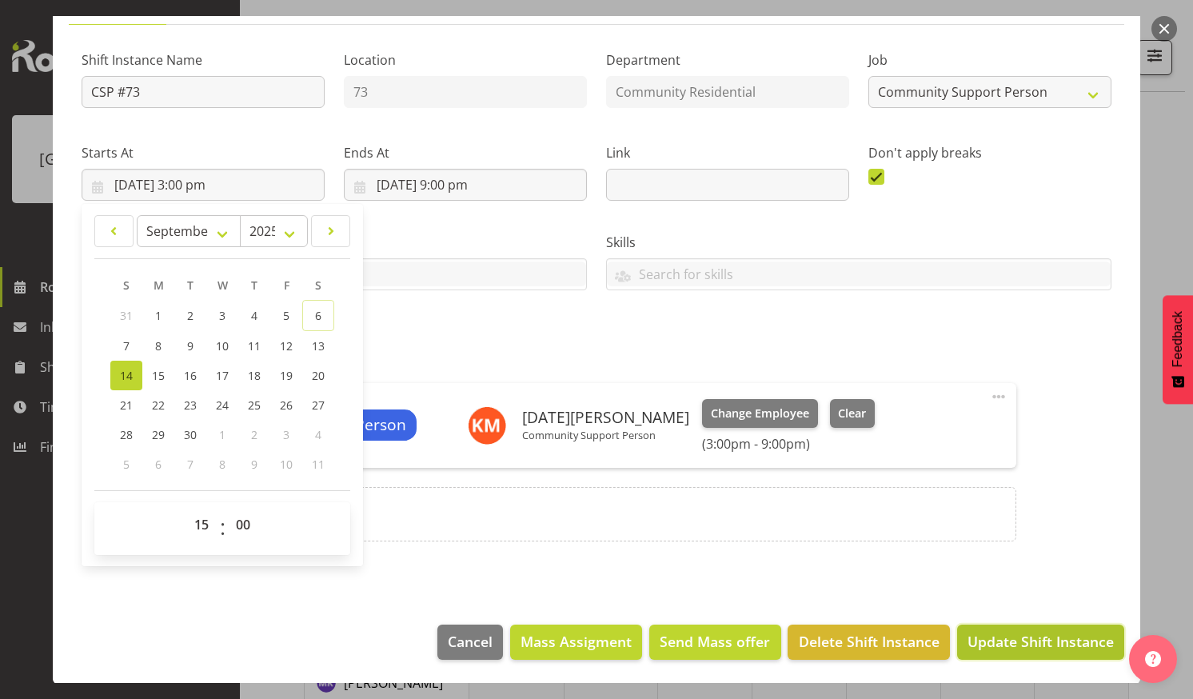
click at [1011, 638] on span "Update Shift Instance" at bounding box center [1041, 641] width 146 height 21
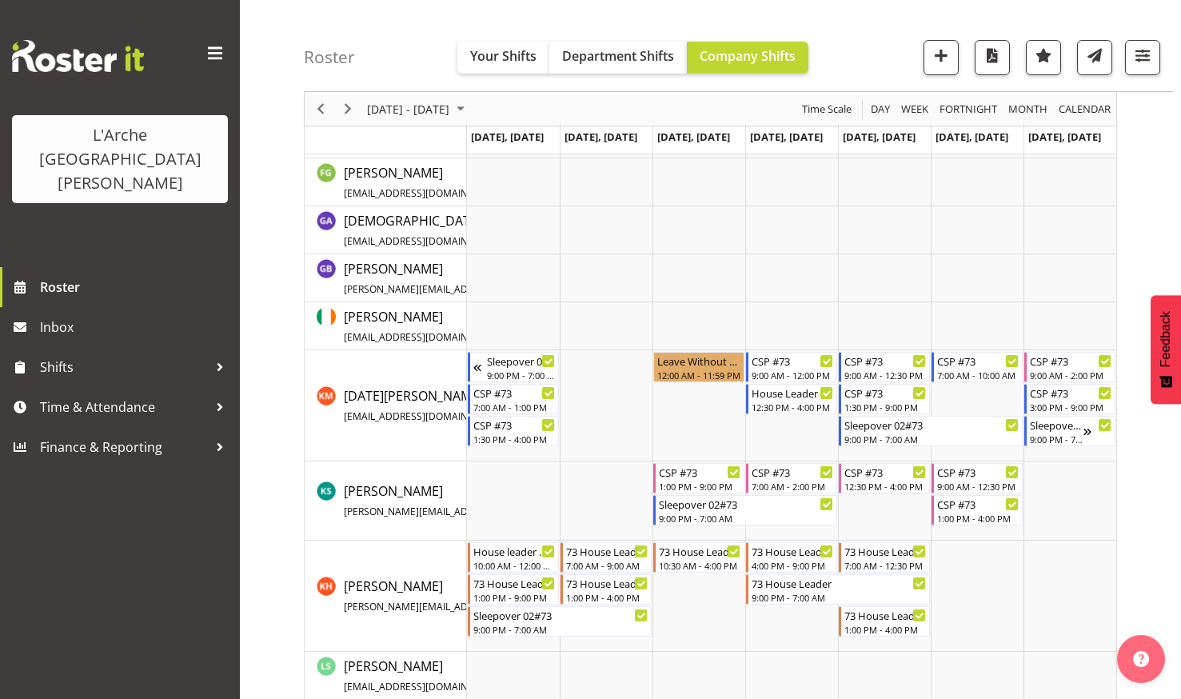
scroll to position [373, 0]
